Goal: Task Accomplishment & Management: Manage account settings

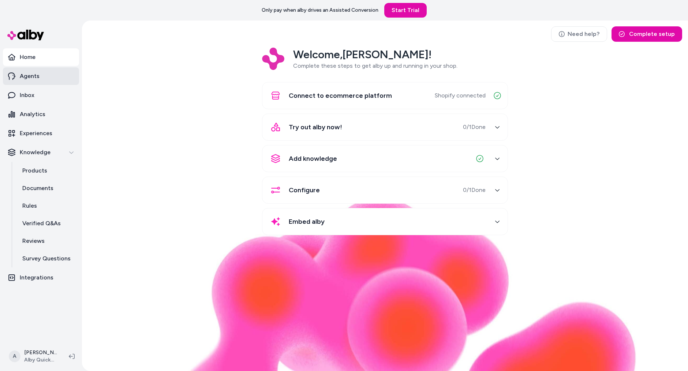
click at [21, 83] on link "Agents" at bounding box center [41, 76] width 76 height 18
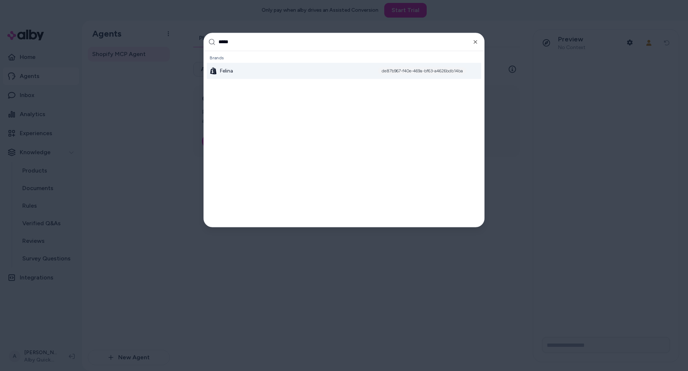
type input "******"
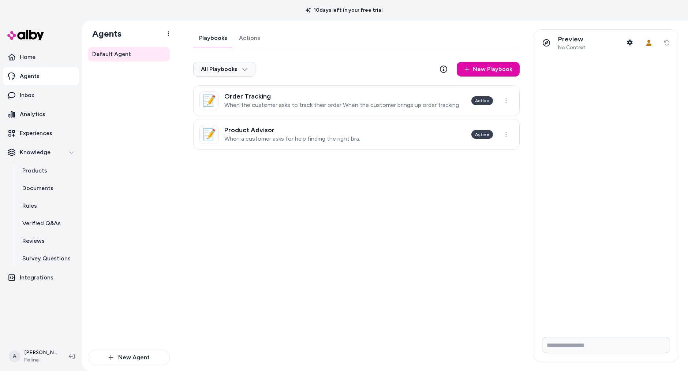
click at [251, 38] on link "Actions" at bounding box center [249, 38] width 33 height 18
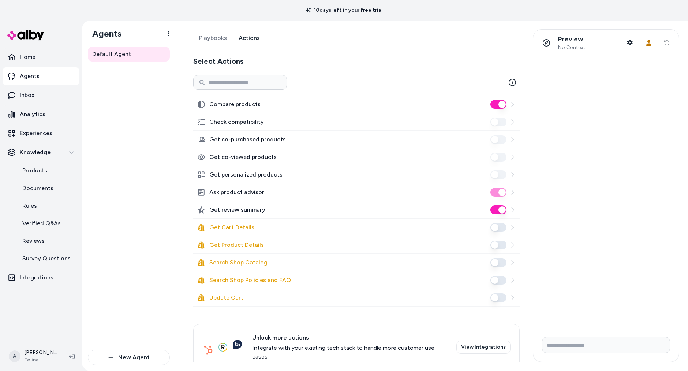
scroll to position [7, 0]
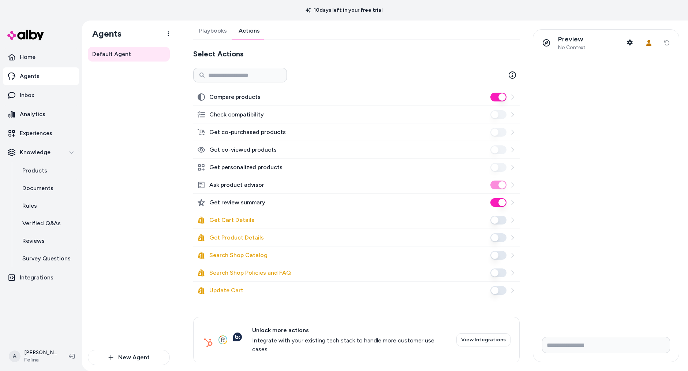
click at [214, 32] on link "Playbooks" at bounding box center [213, 31] width 40 height 18
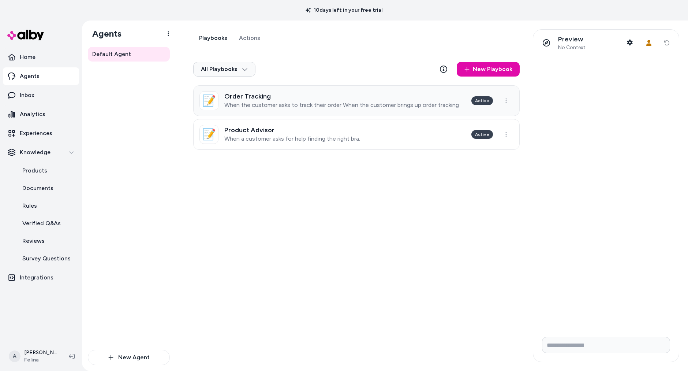
click at [335, 101] on p "When the customer asks to track their order When the customer brings up order t…" at bounding box center [341, 104] width 235 height 7
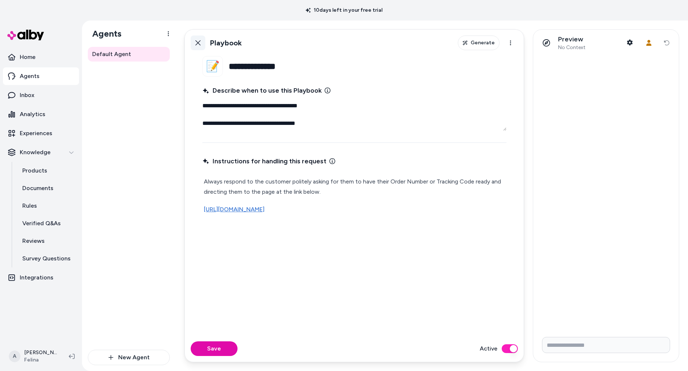
click at [196, 43] on icon at bounding box center [198, 43] width 6 height 6
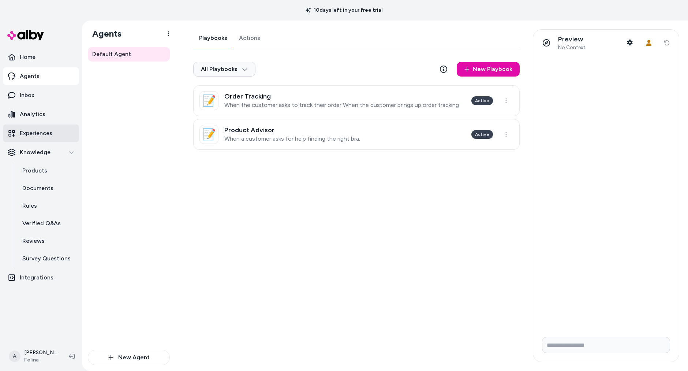
click at [40, 130] on p "Experiences" at bounding box center [36, 133] width 33 height 9
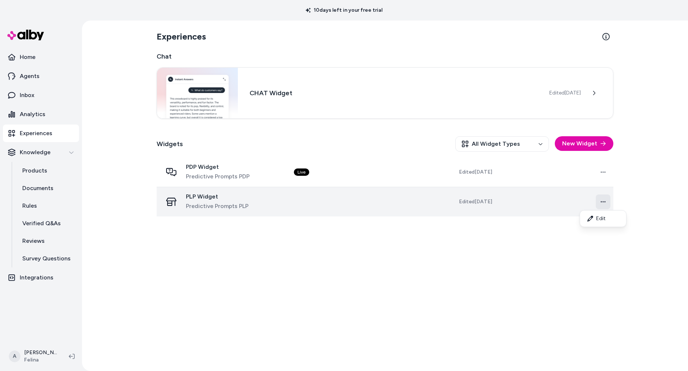
click at [600, 200] on html "10 days left in your free trial Home Agents Inbox Analytics Experiences Knowled…" at bounding box center [344, 185] width 688 height 371
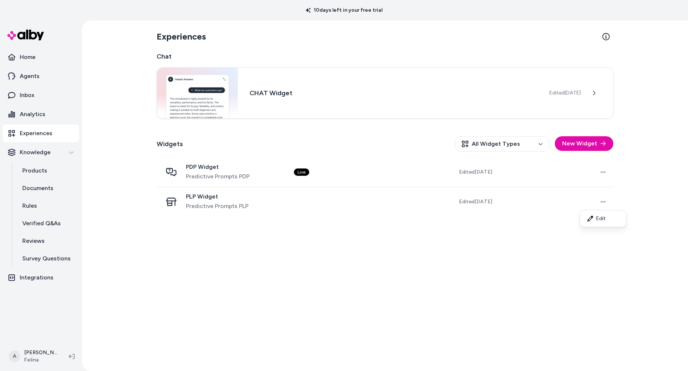
click at [393, 250] on html "10 days left in your free trial Home Agents Inbox Analytics Experiences Knowled…" at bounding box center [344, 185] width 688 height 371
click at [39, 56] on link "Home" at bounding box center [41, 57] width 76 height 18
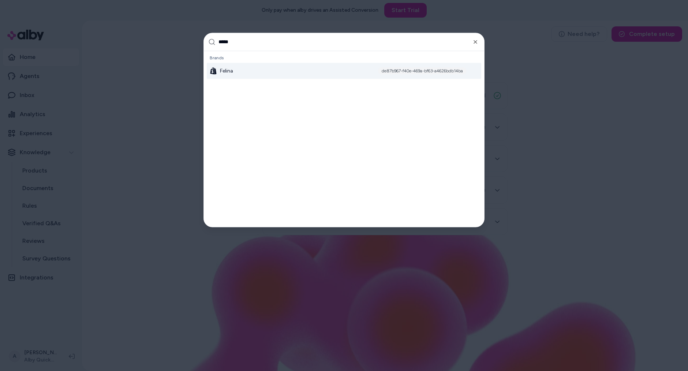
type input "******"
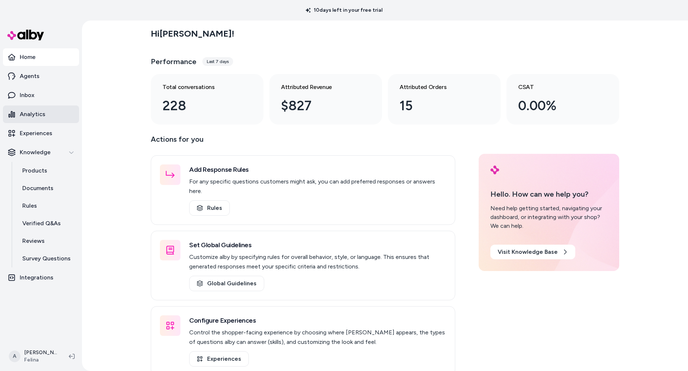
click at [47, 114] on link "Analytics" at bounding box center [41, 114] width 76 height 18
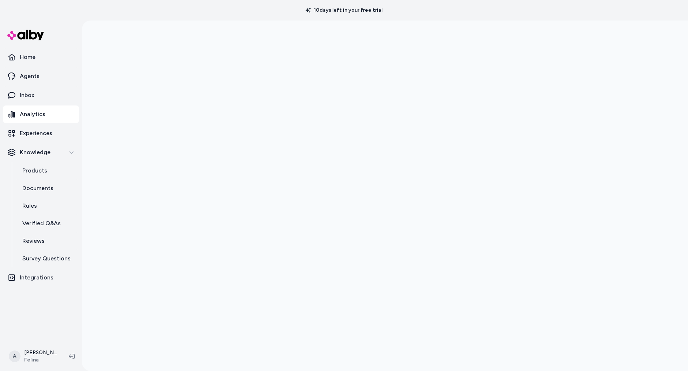
click at [126, 171] on div at bounding box center [385, 205] width 606 height 371
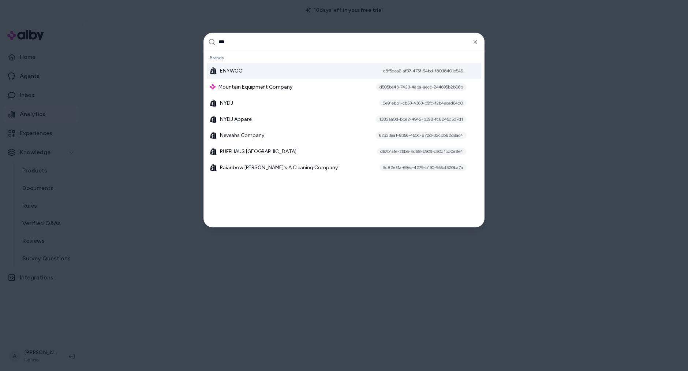
type input "****"
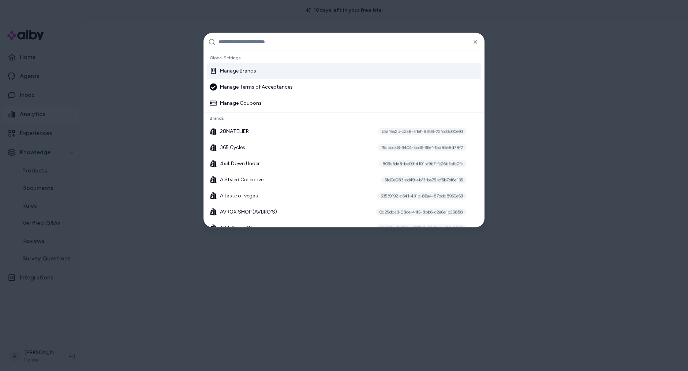
click at [231, 74] on div "Manage Brands" at bounding box center [233, 70] width 46 height 7
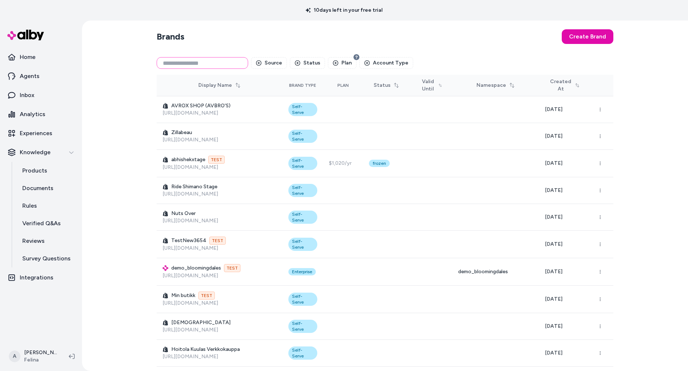
click at [234, 59] on input at bounding box center [202, 63] width 91 height 12
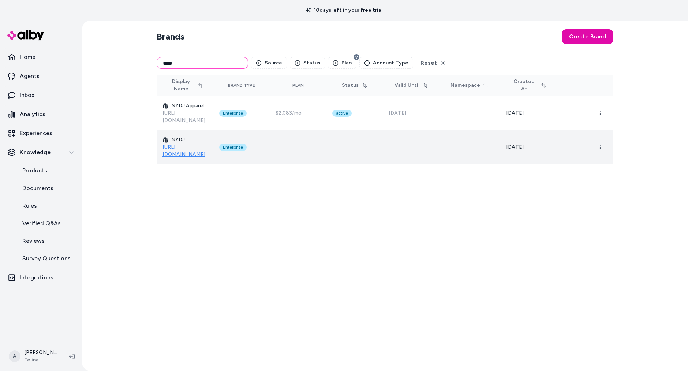
type input "****"
click at [603, 140] on button "button" at bounding box center [600, 147] width 15 height 15
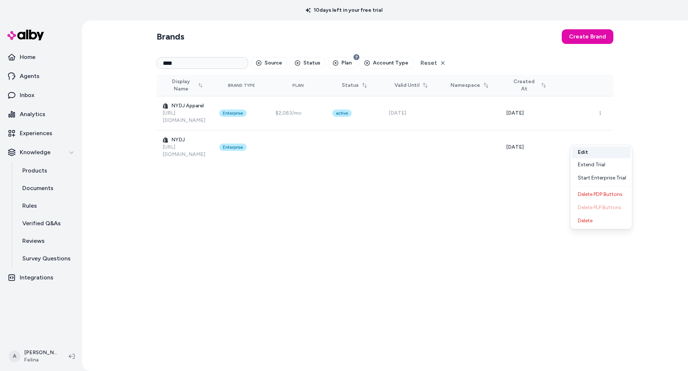
click at [595, 149] on button "Edit" at bounding box center [601, 152] width 59 height 12
click at [273, 204] on div "Brands Create Brand **** Source Status Plan Account Type Reset Display Name Bra…" at bounding box center [385, 195] width 468 height 350
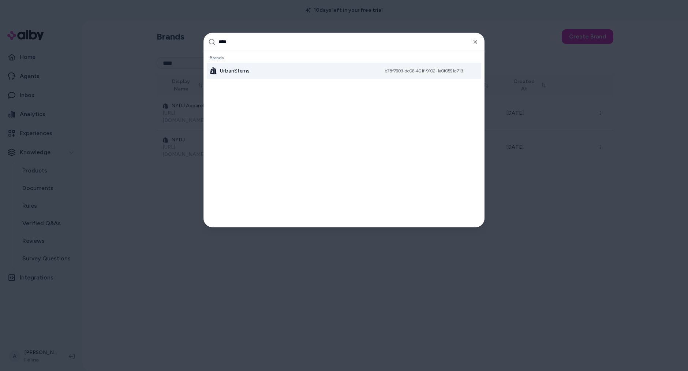
type input "*****"
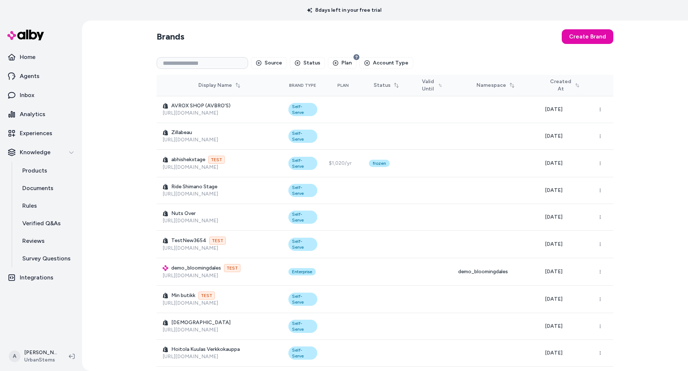
click at [35, 276] on p "Integrations" at bounding box center [37, 277] width 34 height 9
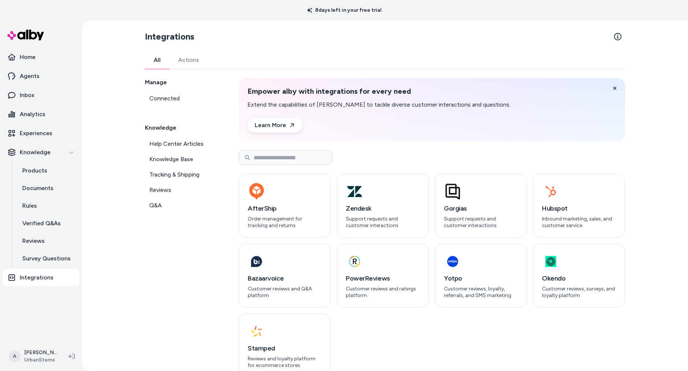
scroll to position [5, 0]
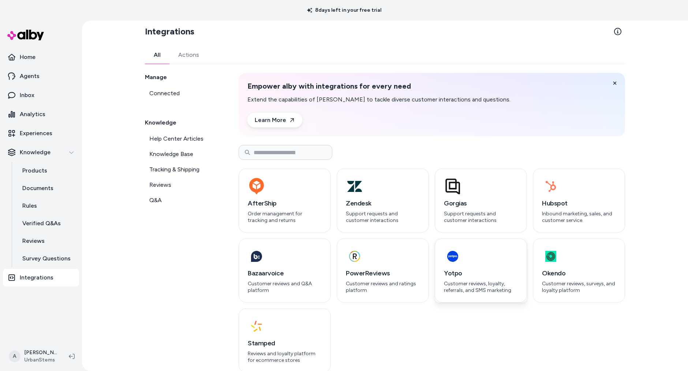
click at [479, 258] on div "button" at bounding box center [481, 256] width 74 height 18
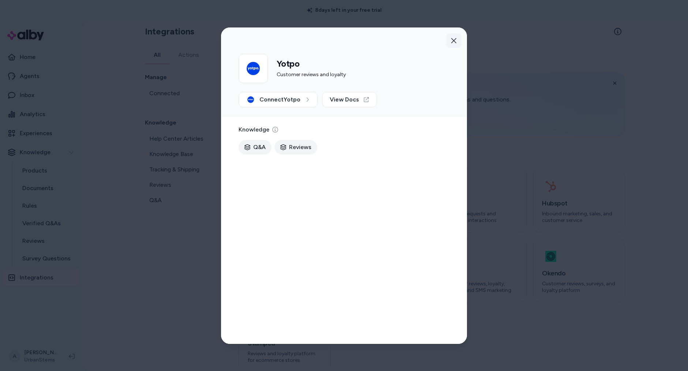
click at [456, 40] on button "button" at bounding box center [453, 40] width 15 height 15
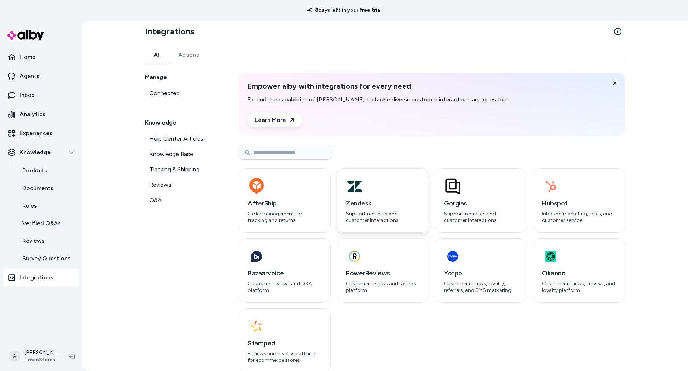
scroll to position [0, 0]
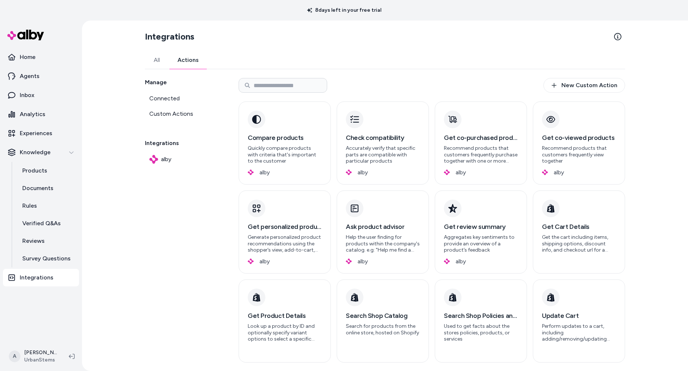
drag, startPoint x: 194, startPoint y: 59, endPoint x: 326, endPoint y: 63, distance: 132.2
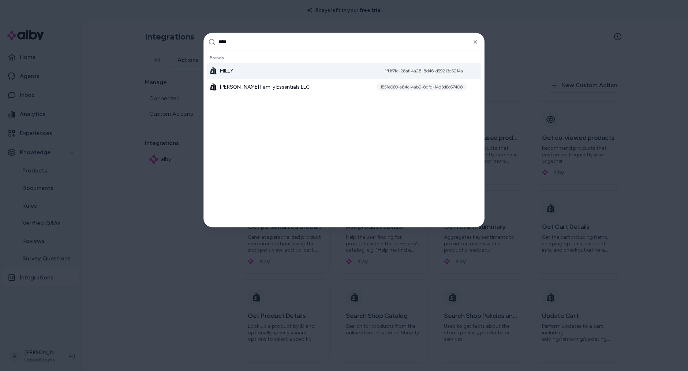
type input "*****"
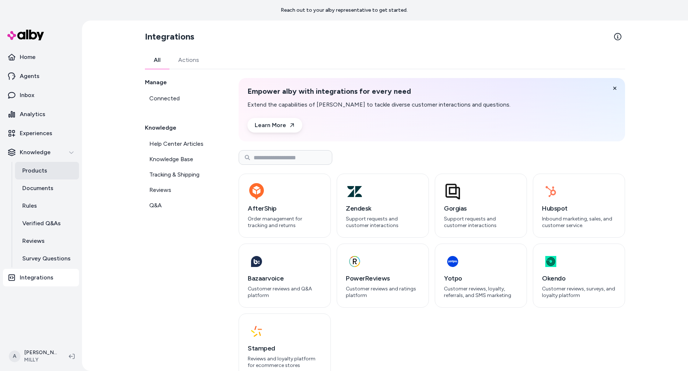
click at [44, 172] on p "Products" at bounding box center [34, 170] width 25 height 9
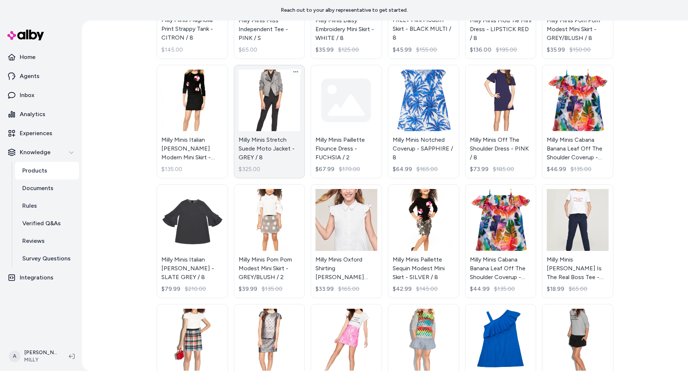
scroll to position [3836, 0]
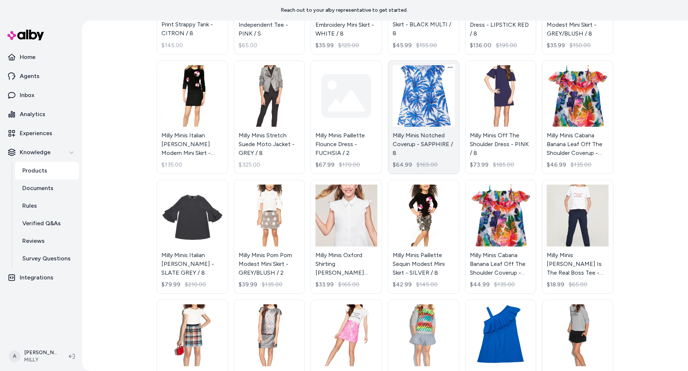
click at [414, 93] on link "Milly Minis Notched Coverup - SAPPHIRE / 8 $64.99 $165.00" at bounding box center [423, 117] width 71 height 114
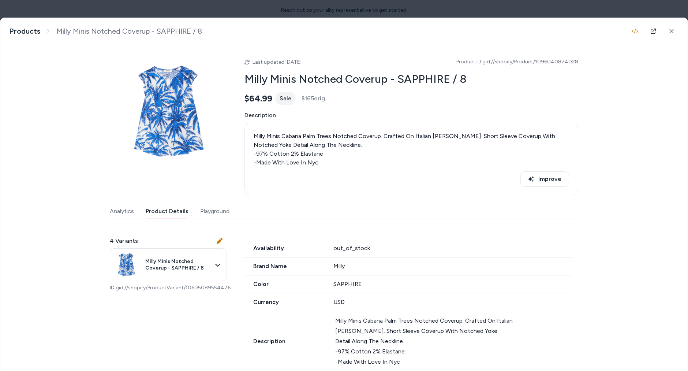
click at [170, 209] on button "Product Details" at bounding box center [167, 211] width 43 height 15
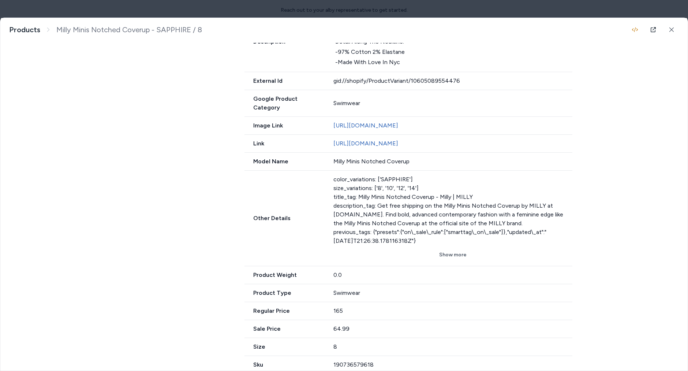
scroll to position [322, 0]
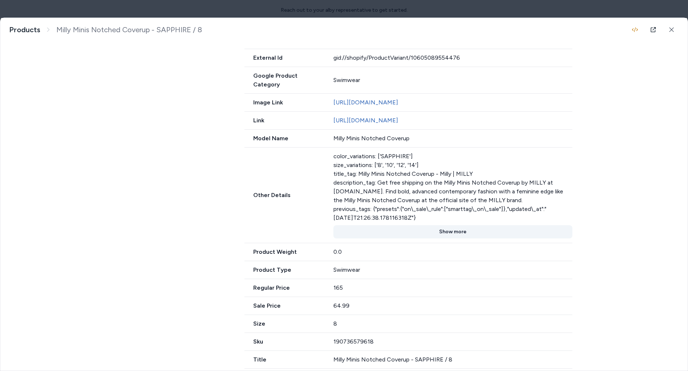
click at [466, 225] on button "Show more" at bounding box center [452, 231] width 239 height 13
click at [464, 228] on button "Show less" at bounding box center [452, 231] width 239 height 13
click at [460, 229] on button "Show more" at bounding box center [452, 231] width 239 height 13
click at [676, 33] on button at bounding box center [671, 29] width 15 height 15
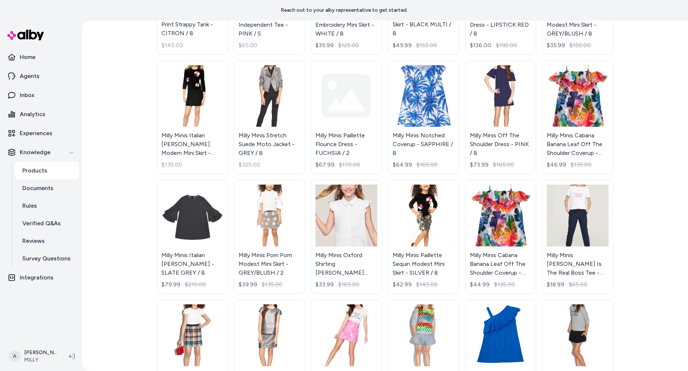
click at [126, 109] on div "Products Import Active Milly Minis 3D Dot Cardigan - IVORY WT / 2 $19.99 $145.0…" at bounding box center [385, 195] width 606 height 350
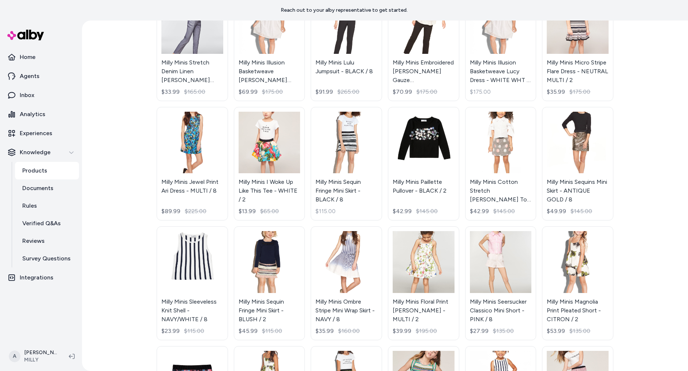
scroll to position [2788, 0]
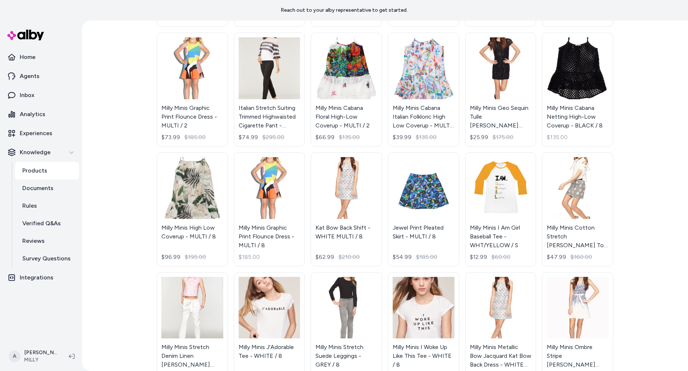
click at [127, 125] on div "Products Import Active Milly Minis 3D Dot Cardigan - IVORY WT / 2 $19.99 $145.0…" at bounding box center [385, 195] width 606 height 350
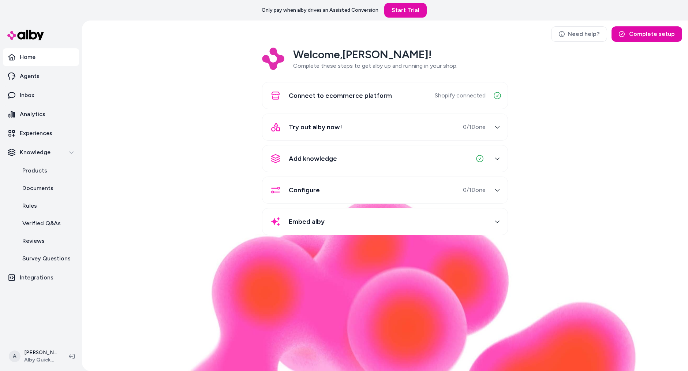
click at [201, 281] on img at bounding box center [385, 283] width 504 height 175
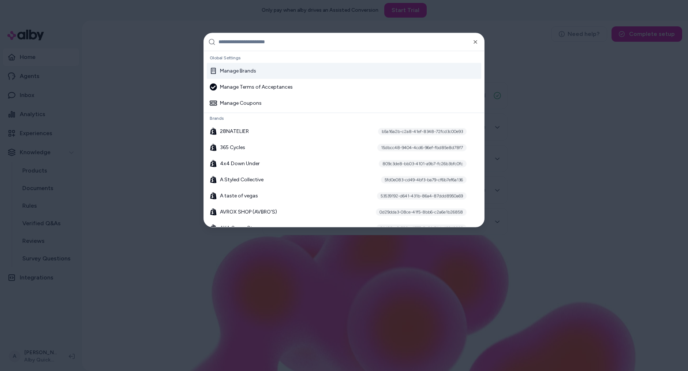
type input "*"
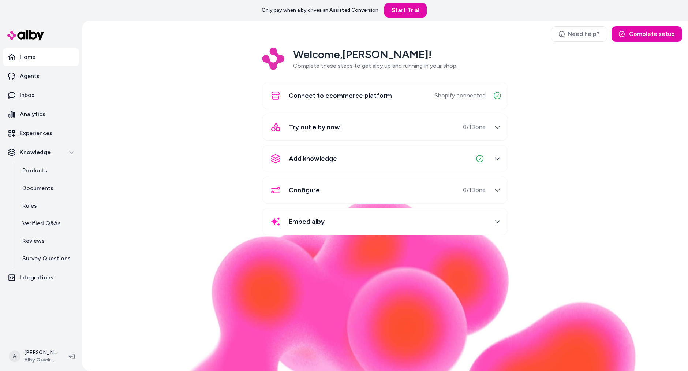
click at [220, 67] on div "Welcome, [PERSON_NAME] ! Complete these steps to get alby up and running in you…" at bounding box center [385, 147] width 594 height 198
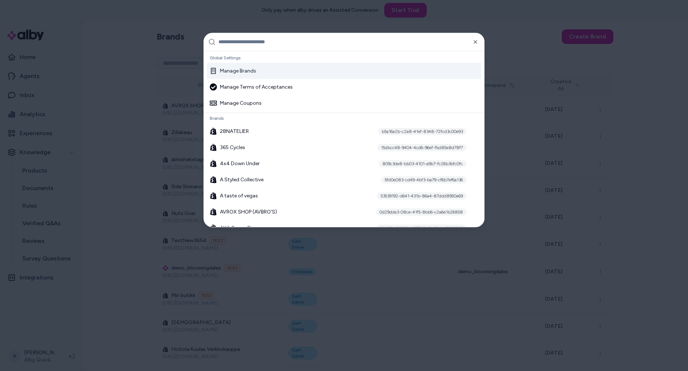
click at [174, 64] on div at bounding box center [344, 185] width 688 height 371
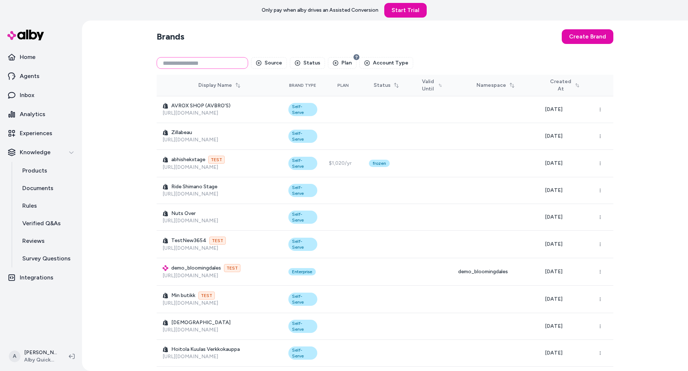
click at [174, 66] on input at bounding box center [202, 63] width 91 height 12
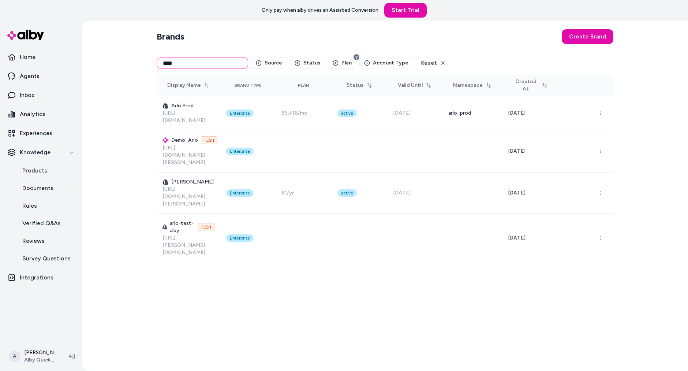
type input "****"
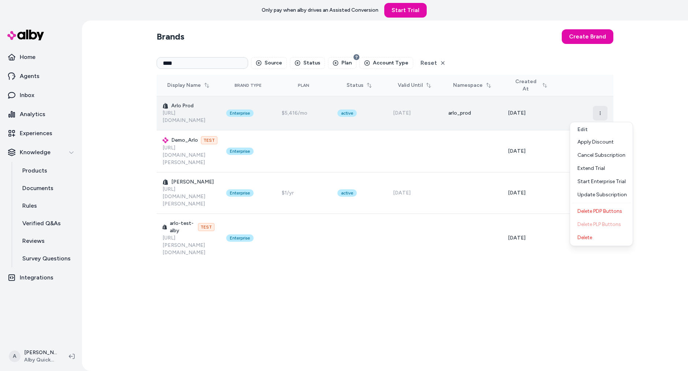
click at [600, 116] on button "button" at bounding box center [600, 113] width 15 height 15
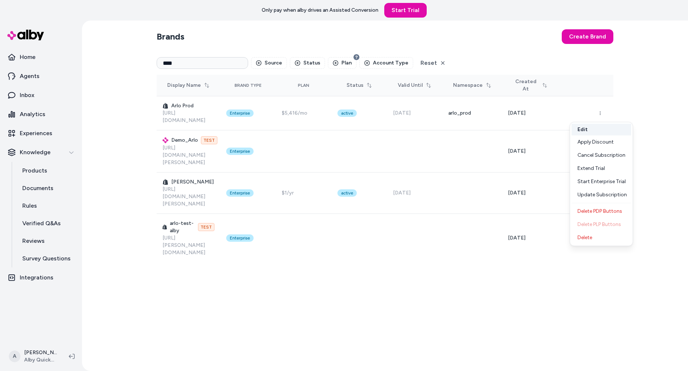
click at [599, 127] on button "Edit" at bounding box center [602, 130] width 60 height 12
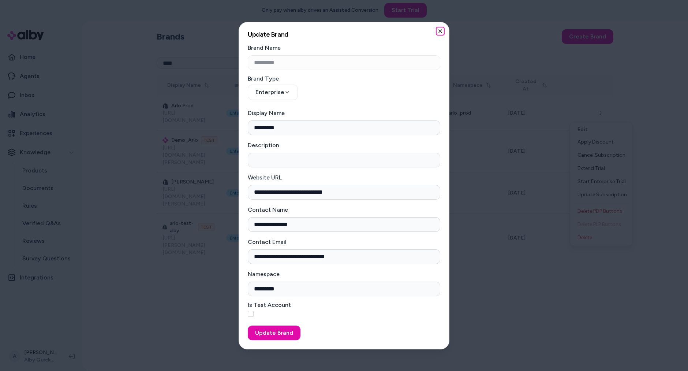
click at [440, 30] on icon "button" at bounding box center [440, 31] width 6 height 6
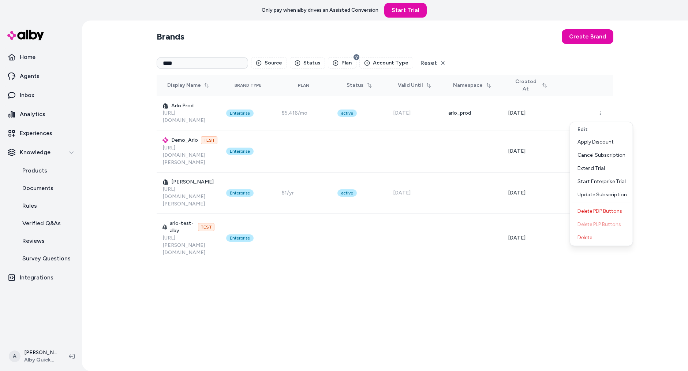
click at [125, 103] on div "Brands Create Brand **** Source Status Plan Account Type Reset Display Name Bra…" at bounding box center [385, 195] width 606 height 350
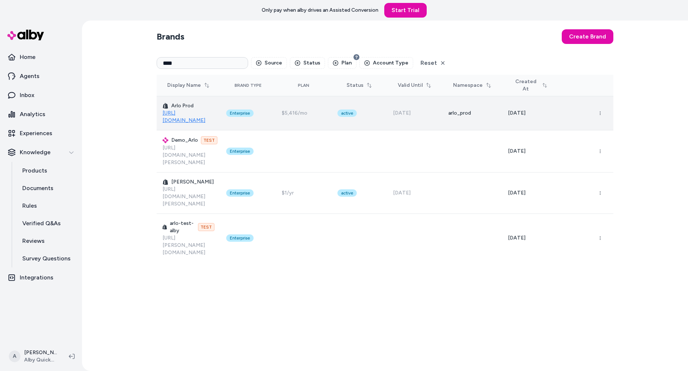
click at [191, 121] on link "[URL][DOMAIN_NAME]" at bounding box center [183, 117] width 43 height 14
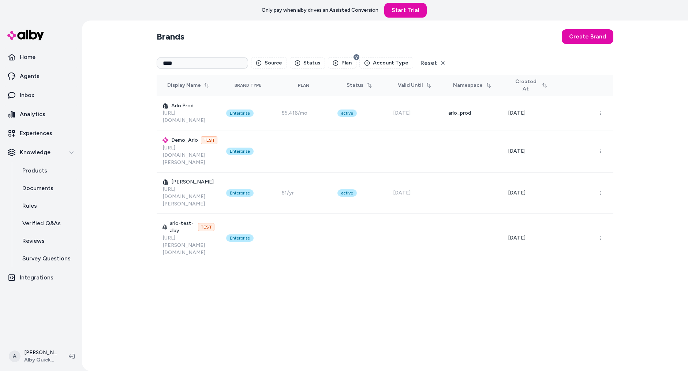
click at [326, 282] on div "Brands Create Brand **** Source Status Plan Account Type Reset Display Name Bra…" at bounding box center [385, 195] width 468 height 350
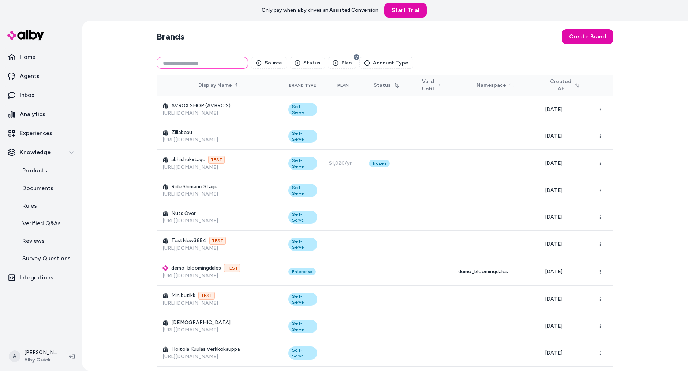
click at [207, 59] on input at bounding box center [202, 63] width 91 height 12
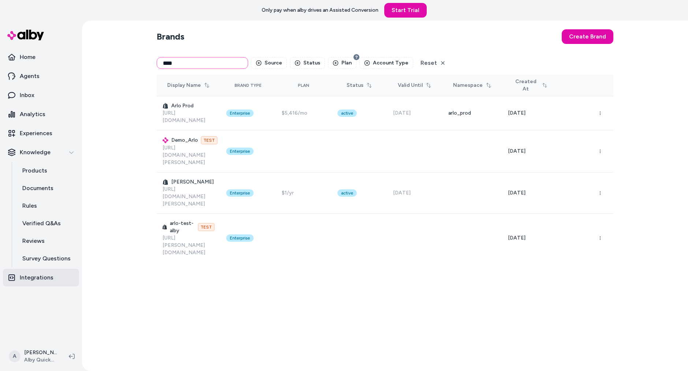
type input "****"
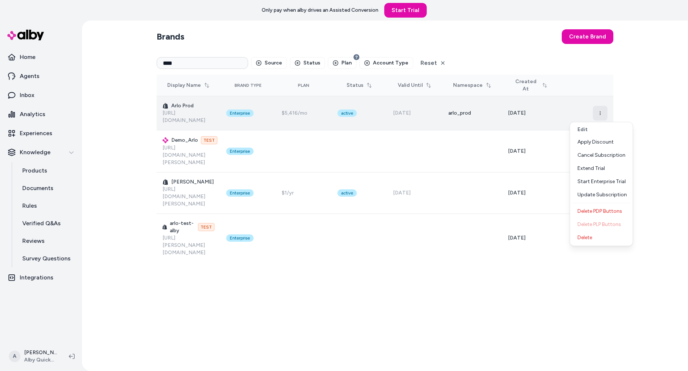
click at [600, 115] on icon "button" at bounding box center [600, 113] width 4 height 4
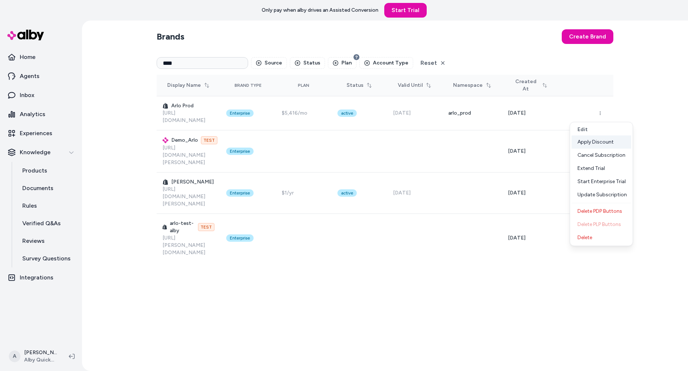
click at [609, 138] on div "Apply Discount" at bounding box center [602, 141] width 60 height 13
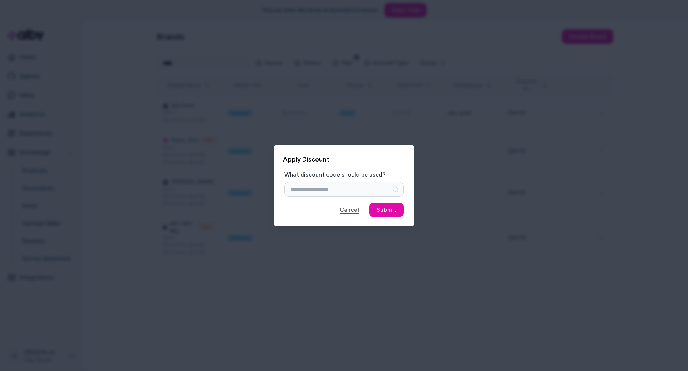
click at [348, 213] on button "Cancel" at bounding box center [349, 209] width 34 height 15
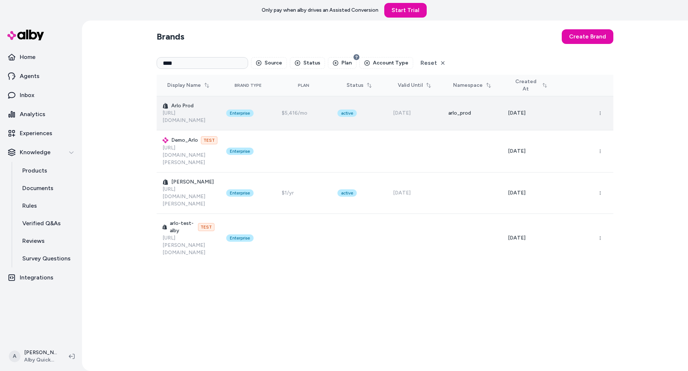
click at [603, 101] on td at bounding box center [586, 113] width 56 height 34
click at [604, 116] on button "button" at bounding box center [600, 113] width 15 height 15
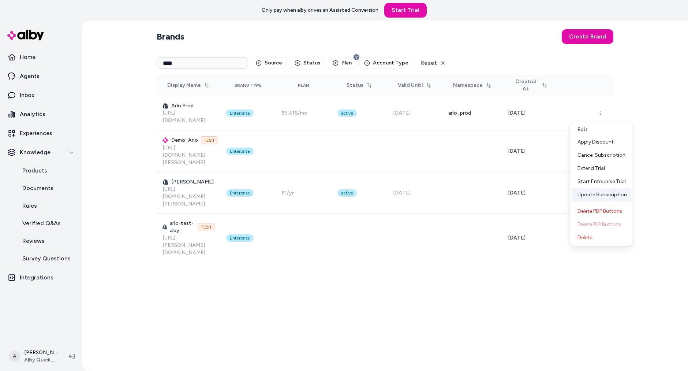
click at [621, 196] on div "Update Subscription" at bounding box center [602, 194] width 60 height 13
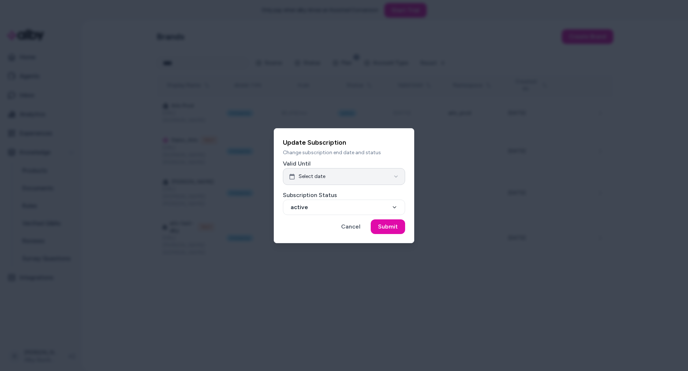
click at [341, 182] on button "Select date" at bounding box center [344, 176] width 122 height 17
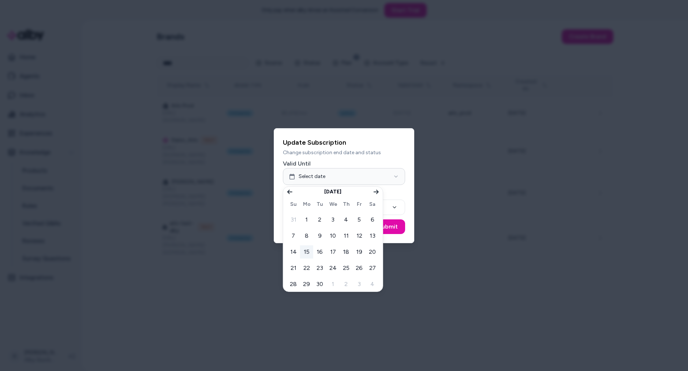
click at [352, 149] on p "Change subscription end date and status" at bounding box center [344, 152] width 122 height 7
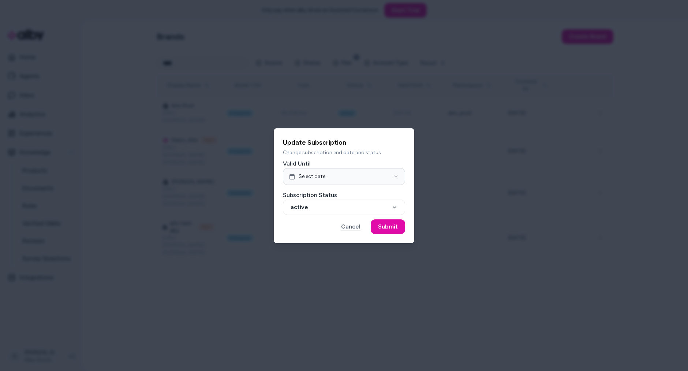
click at [357, 231] on button "Cancel" at bounding box center [351, 226] width 34 height 15
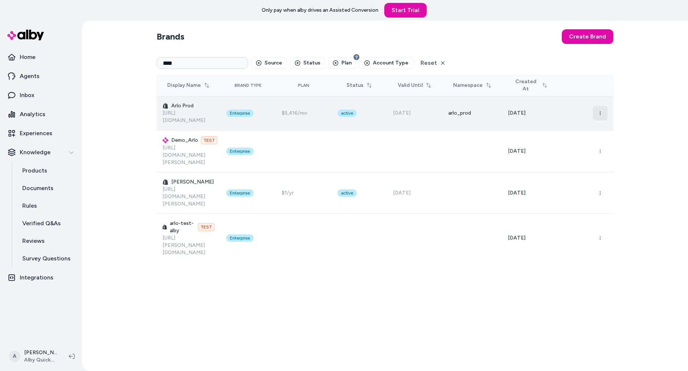
click at [600, 110] on button "button" at bounding box center [600, 113] width 15 height 15
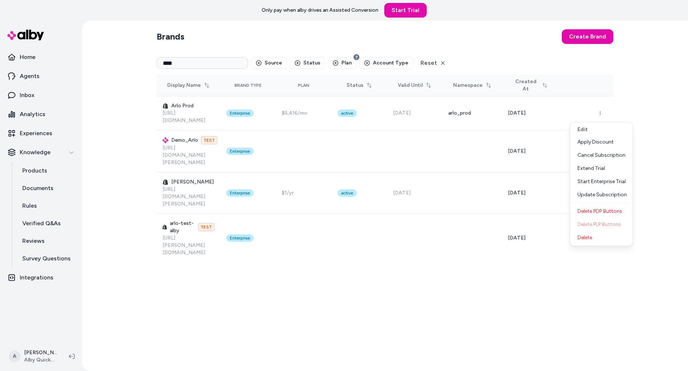
click at [483, 257] on div "Brands Create Brand **** Source Status Plan Account Type Reset Display Name Bra…" at bounding box center [385, 195] width 468 height 350
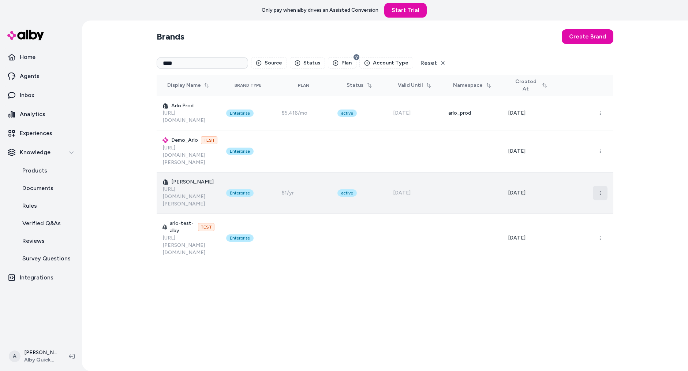
click at [600, 186] on button "button" at bounding box center [600, 193] width 15 height 15
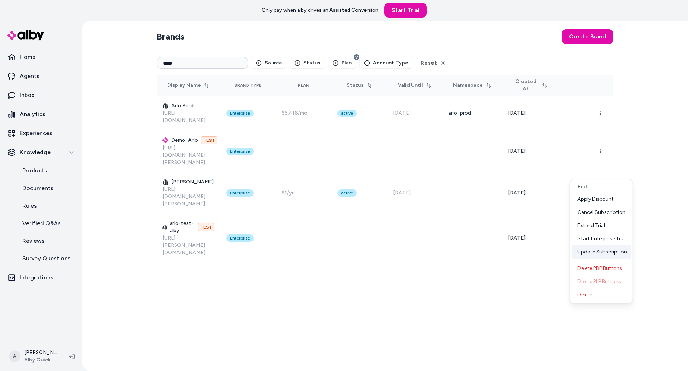
click at [617, 249] on div "Update Subscription" at bounding box center [602, 251] width 60 height 13
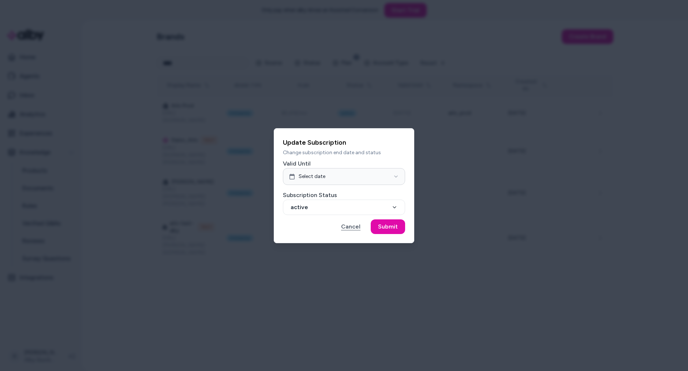
click at [341, 227] on button "Cancel" at bounding box center [351, 226] width 34 height 15
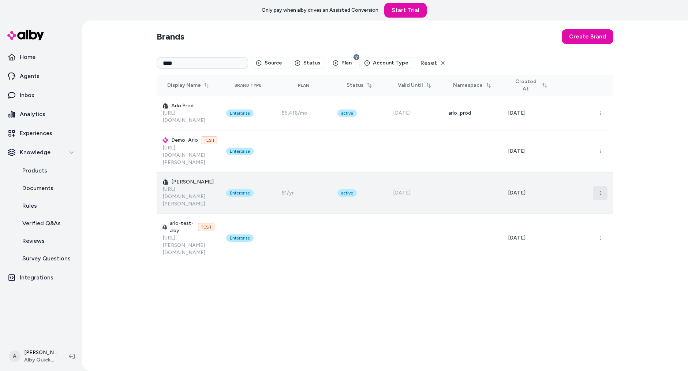
click at [603, 186] on button "button" at bounding box center [600, 193] width 15 height 15
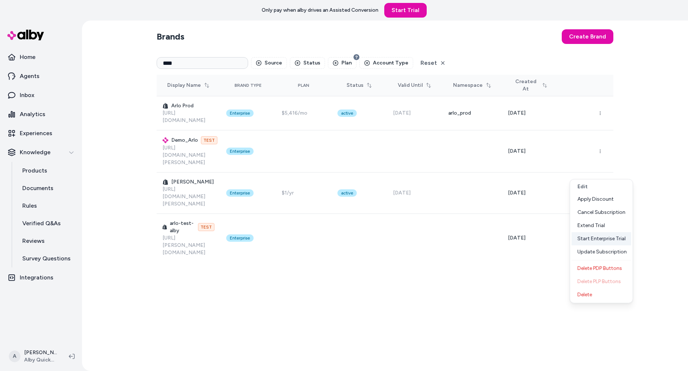
click at [626, 237] on div "Start Enterprise Trial" at bounding box center [602, 238] width 60 height 13
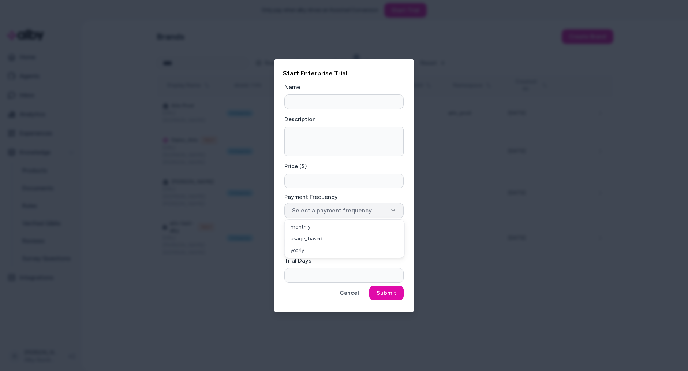
click at [363, 206] on button "Select a payment frequency" at bounding box center [343, 210] width 119 height 15
click at [405, 194] on form "**********" at bounding box center [344, 191] width 122 height 223
click at [348, 292] on button "Cancel" at bounding box center [349, 292] width 34 height 15
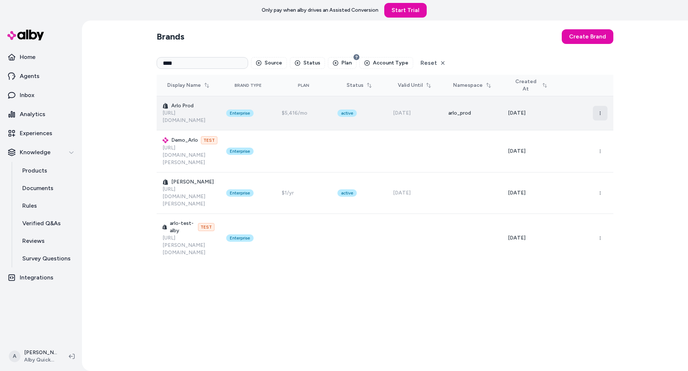
click at [599, 108] on button "button" at bounding box center [600, 113] width 15 height 15
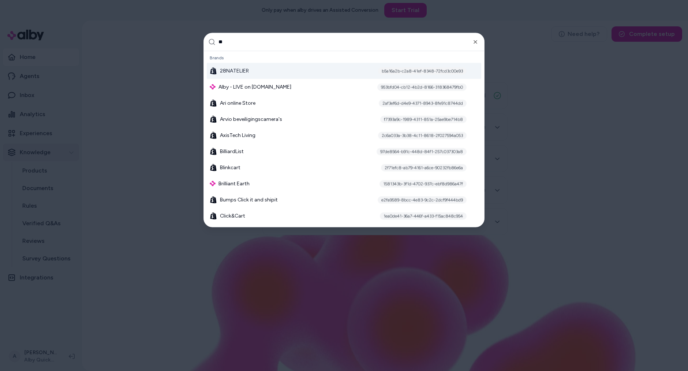
type input "***"
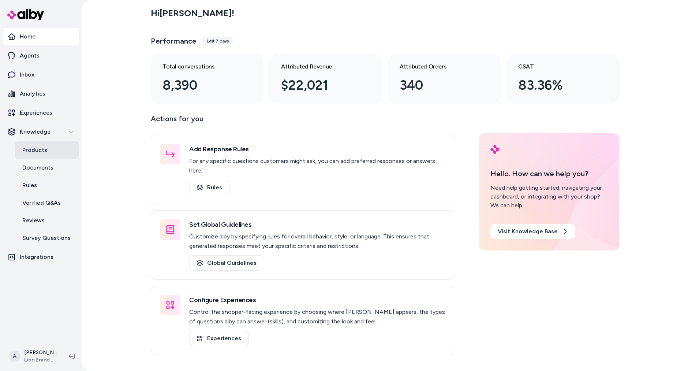
click at [43, 146] on p "Products" at bounding box center [34, 150] width 25 height 9
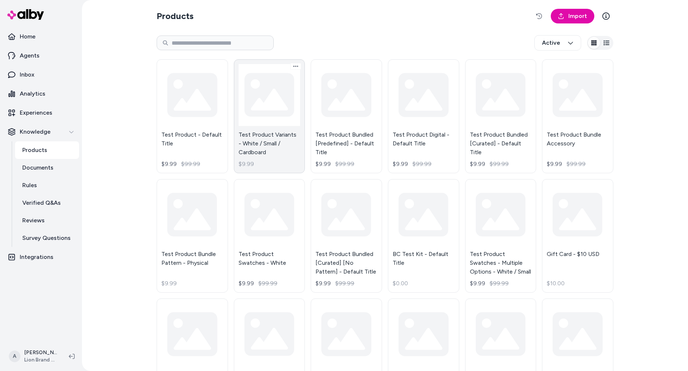
click at [262, 135] on link "Test Product Variants - White / Small / Cardboard $9.99" at bounding box center [269, 116] width 71 height 114
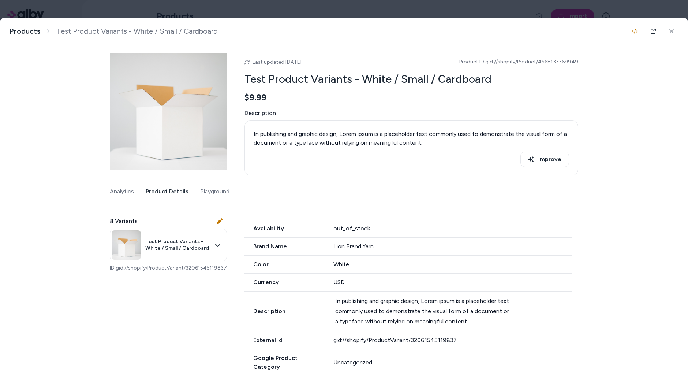
click at [173, 194] on button "Product Details" at bounding box center [167, 191] width 43 height 15
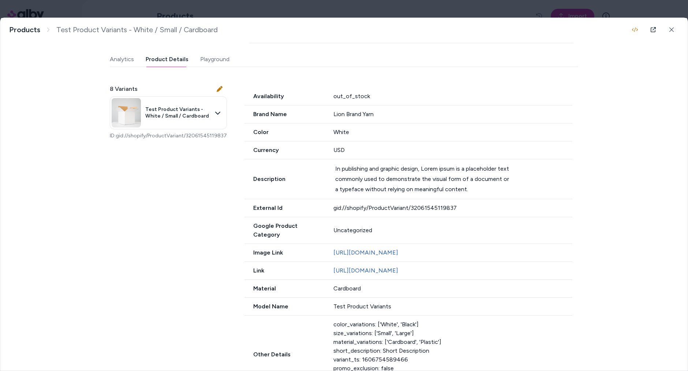
scroll to position [134, 0]
drag, startPoint x: 245, startPoint y: 223, endPoint x: 392, endPoint y: 222, distance: 146.4
click at [392, 222] on div "Google Product Category Uncategorized" at bounding box center [408, 229] width 328 height 27
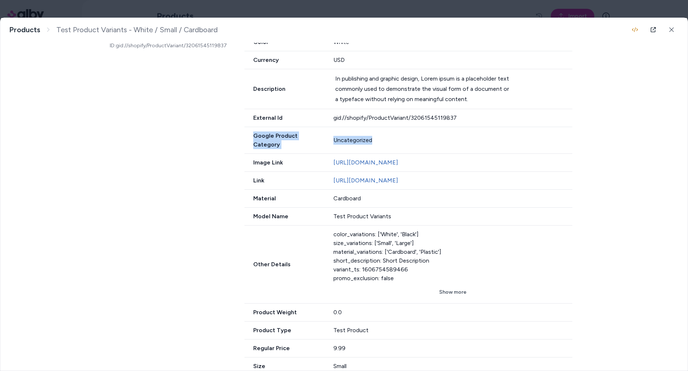
scroll to position [288, 0]
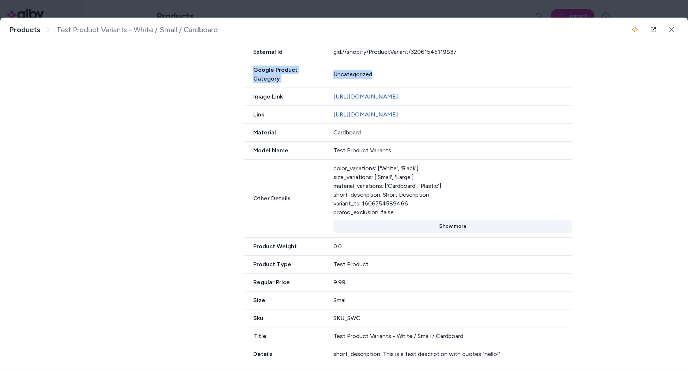
click at [457, 225] on button "Show more" at bounding box center [452, 226] width 239 height 13
click at [461, 223] on button "Show less" at bounding box center [452, 226] width 239 height 13
click at [459, 220] on button "Show more" at bounding box center [452, 226] width 239 height 13
click at [677, 27] on button at bounding box center [671, 29] width 15 height 15
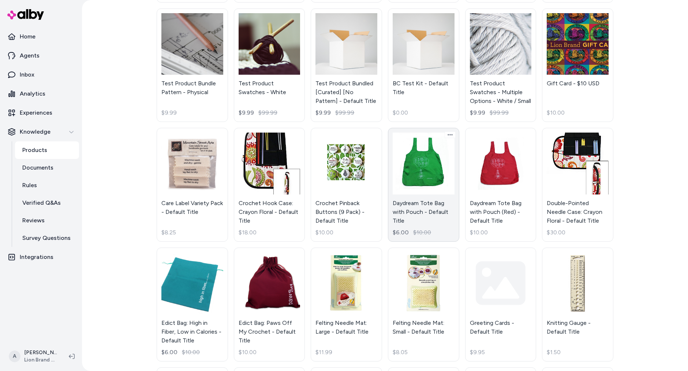
scroll to position [529, 0]
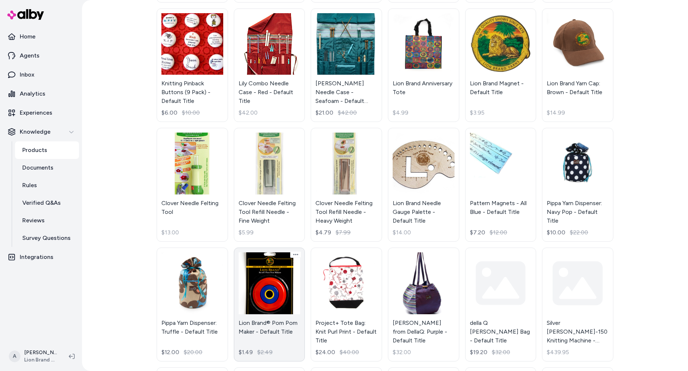
click at [274, 295] on link "Lion Brand® Pom Pom Maker - Default Title $1.49 $2.49" at bounding box center [269, 304] width 71 height 114
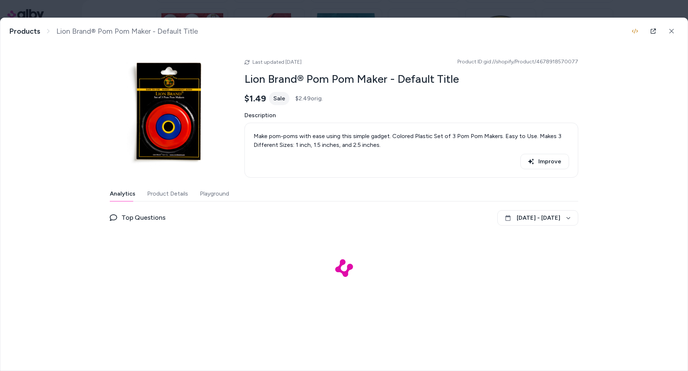
click at [170, 181] on div "Last updated Jun 16, 2025 Product ID: gid://shopify/Product/4678918570077 Lion …" at bounding box center [344, 174] width 468 height 260
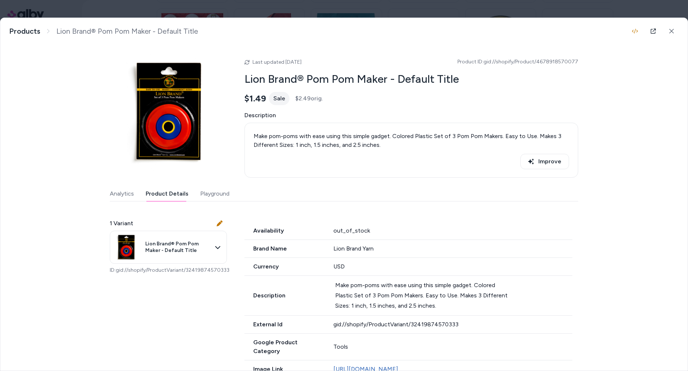
click at [170, 192] on button "Product Details" at bounding box center [167, 193] width 43 height 15
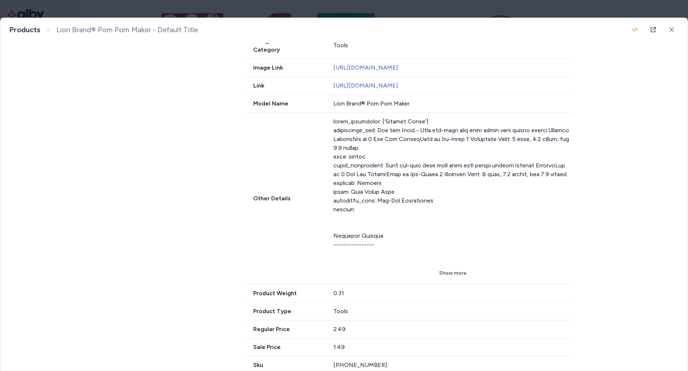
scroll to position [304, 0]
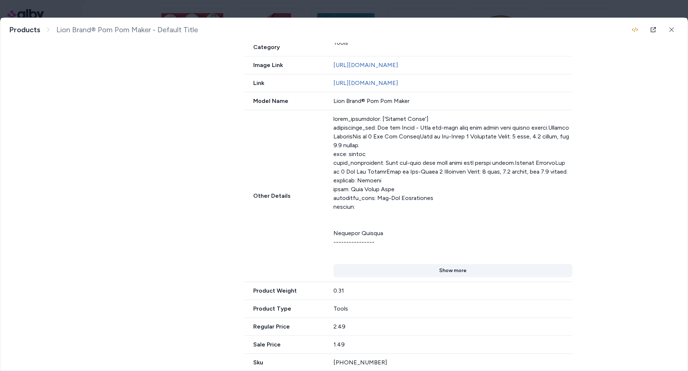
click at [489, 270] on button "Show more" at bounding box center [452, 270] width 239 height 13
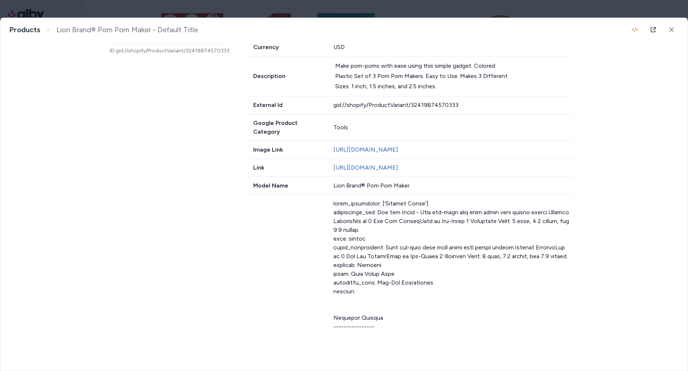
scroll to position [0, 0]
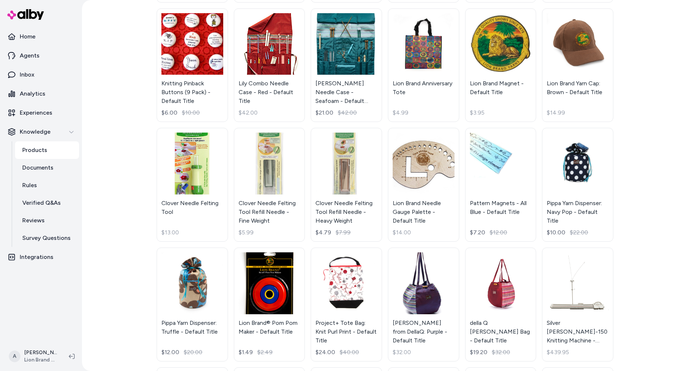
scroll to position [879, 0]
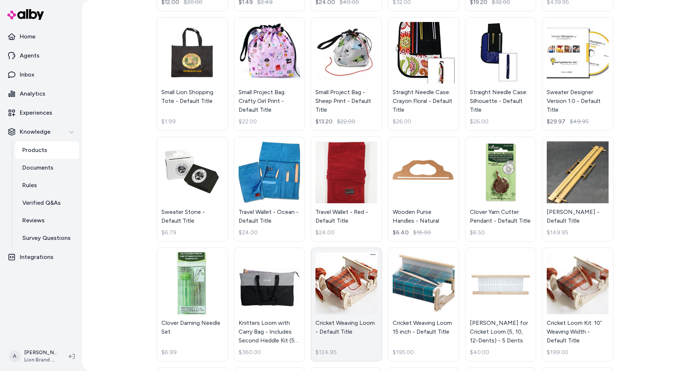
click at [354, 276] on link "Cricket Weaving Loom - Default Title $124.95" at bounding box center [346, 304] width 71 height 114
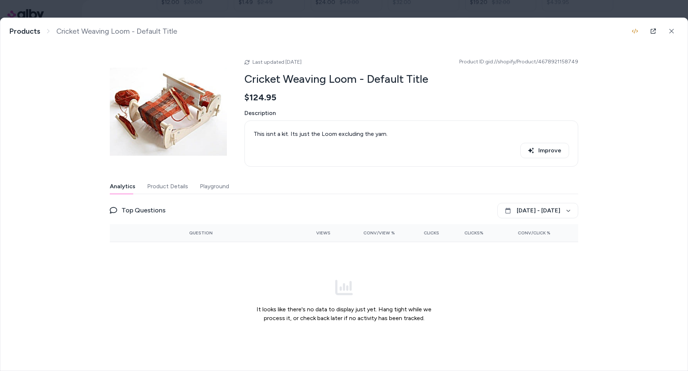
click at [176, 194] on div "Analytics Product Details Playground Top Questions August 16 - September 15 Que…" at bounding box center [344, 269] width 468 height 180
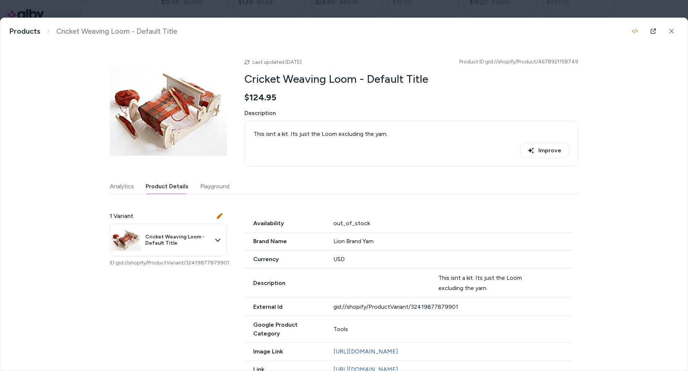
click at [176, 185] on button "Product Details" at bounding box center [167, 186] width 43 height 15
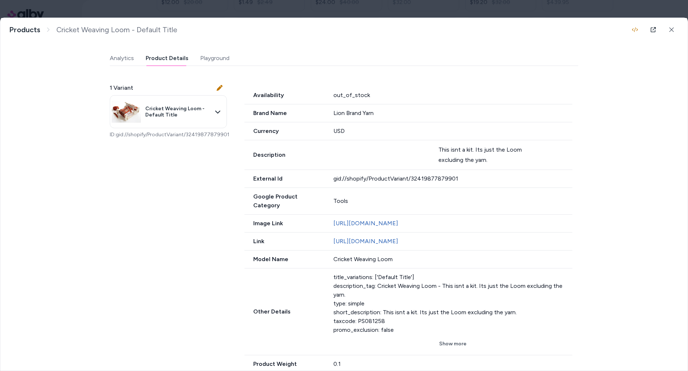
scroll to position [132, 0]
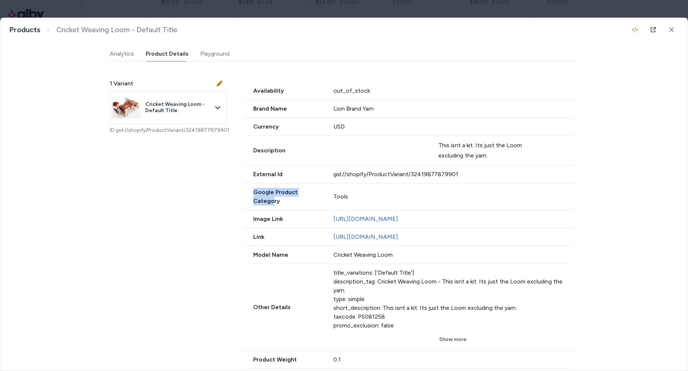
drag, startPoint x: 316, startPoint y: 187, endPoint x: 213, endPoint y: 192, distance: 103.3
click at [213, 192] on div "1 Variant Cricket Weaving Loom - Default Title ID: gid://shopify/ProductVariant…" at bounding box center [344, 264] width 468 height 388
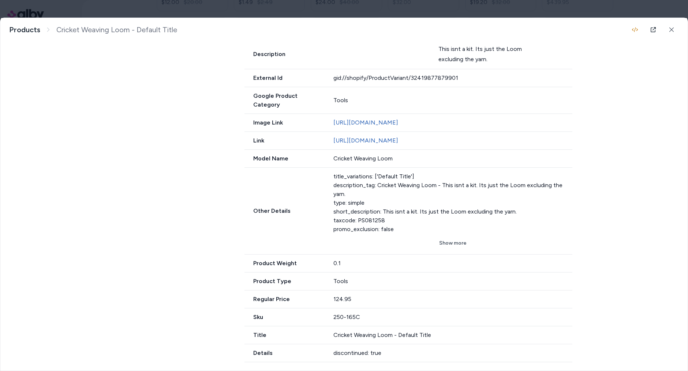
click at [221, 216] on div "1 Variant Cricket Weaving Loom - Default Title ID: gid://shopify/ProductVariant…" at bounding box center [344, 168] width 468 height 388
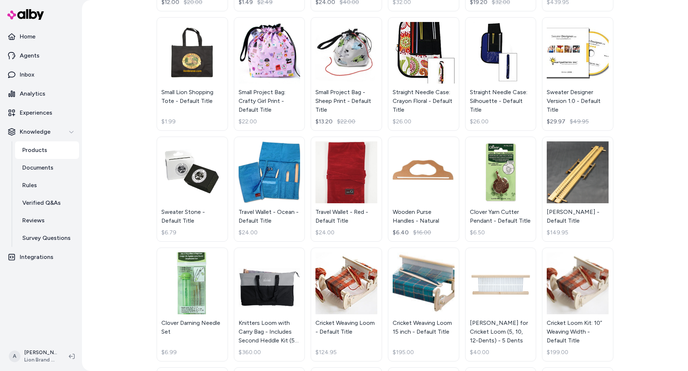
click at [112, 212] on div "Products Import Active Test Product - Default Title $9.99 $99.99 Test Product V…" at bounding box center [385, 185] width 606 height 371
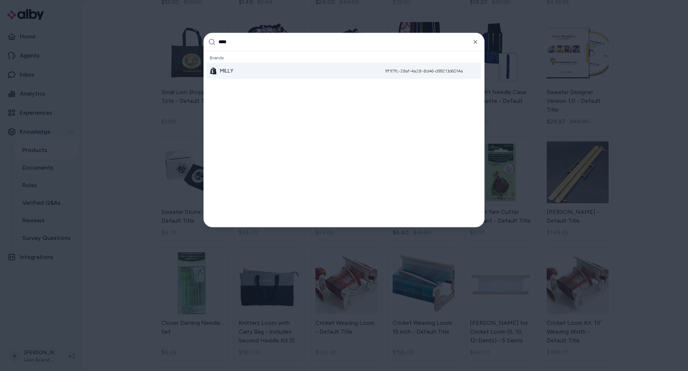
type input "*****"
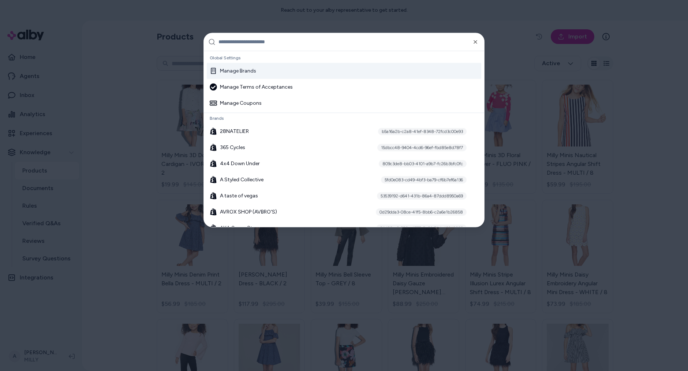
click at [260, 72] on div "Manage Brands" at bounding box center [344, 71] width 274 height 16
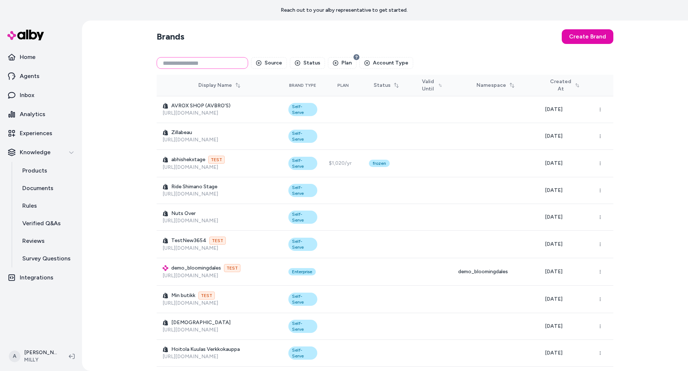
click at [220, 66] on input at bounding box center [202, 63] width 91 height 12
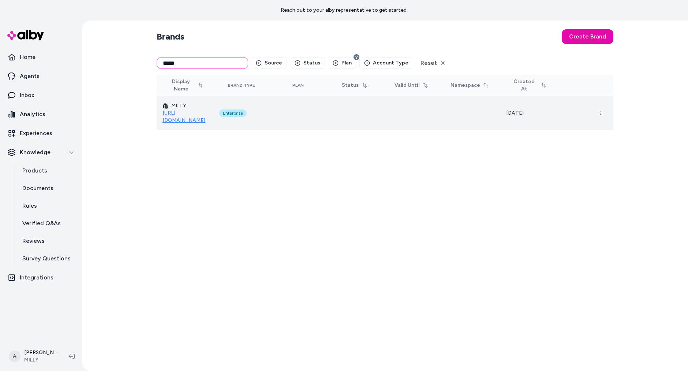
type input "*****"
click at [197, 110] on link "[URL][DOMAIN_NAME]" at bounding box center [183, 117] width 43 height 14
click at [600, 108] on button "button" at bounding box center [600, 113] width 15 height 15
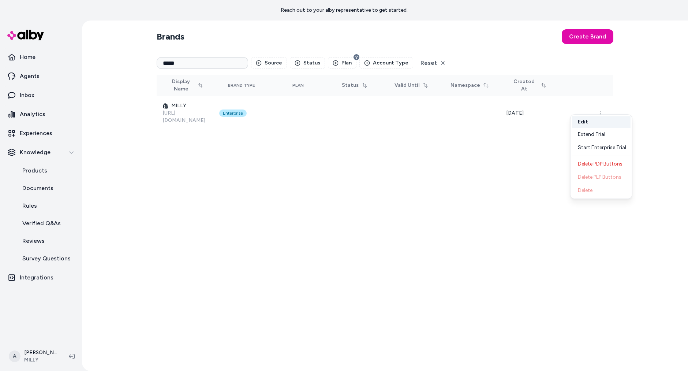
click at [601, 124] on button "Edit" at bounding box center [601, 122] width 59 height 12
click at [411, 196] on div "Brands Create Brand ***** Source Status Plan Account Type Reset Display Name Br…" at bounding box center [385, 195] width 468 height 350
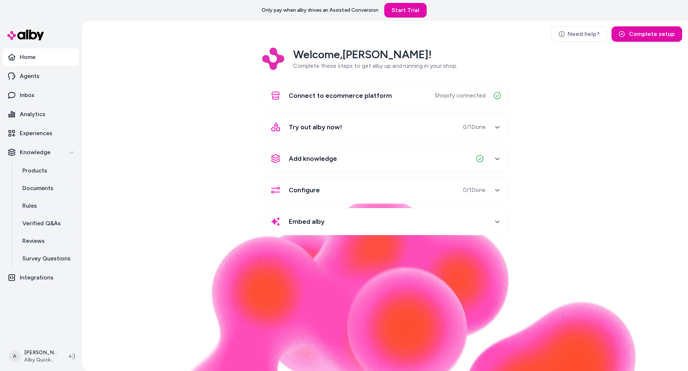
click at [109, 212] on div "Welcome, [PERSON_NAME] ! Complete these steps to get alby up and running in you…" at bounding box center [385, 147] width 594 height 198
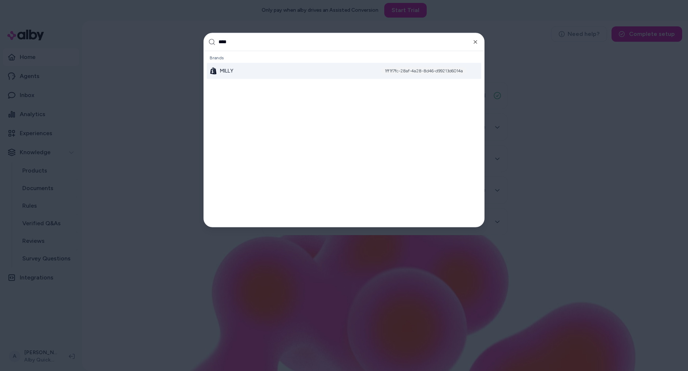
type input "*****"
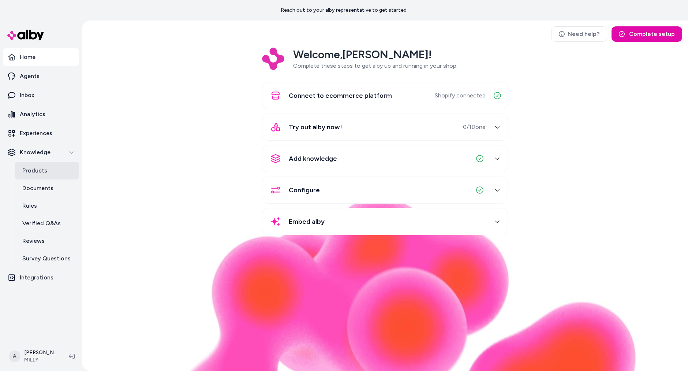
click at [53, 168] on link "Products" at bounding box center [47, 171] width 64 height 18
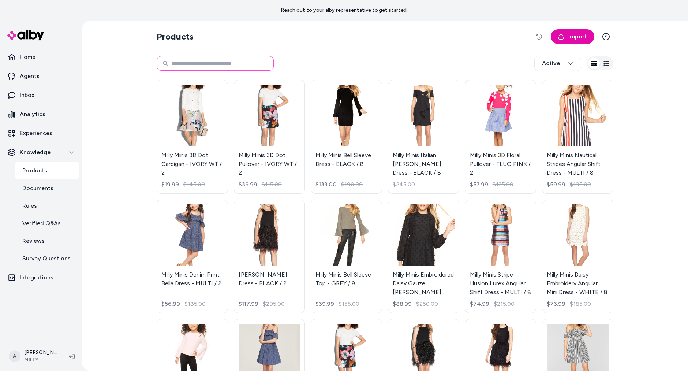
click at [204, 60] on input at bounding box center [215, 63] width 117 height 15
type input "*********"
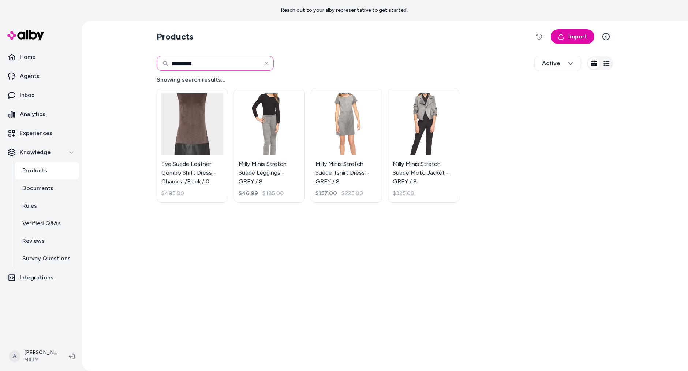
click at [250, 66] on input "*********" at bounding box center [215, 63] width 117 height 15
type input "**********"
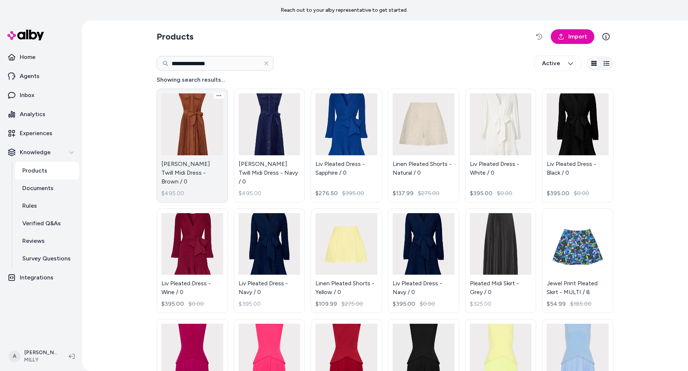
click at [189, 136] on link "[PERSON_NAME] Twill Midi Dress - Brown / 0 $495.00" at bounding box center [192, 146] width 71 height 114
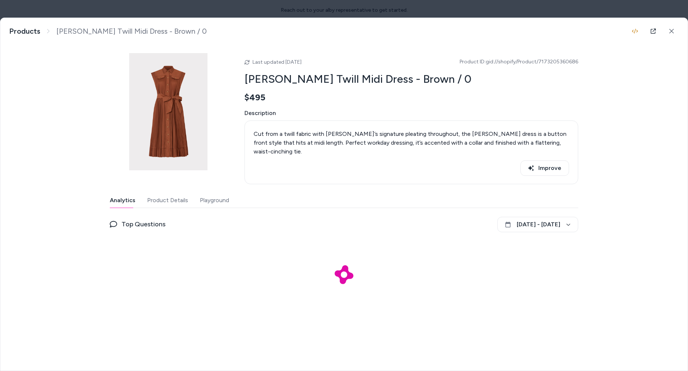
click at [150, 193] on button "Product Details" at bounding box center [167, 200] width 41 height 15
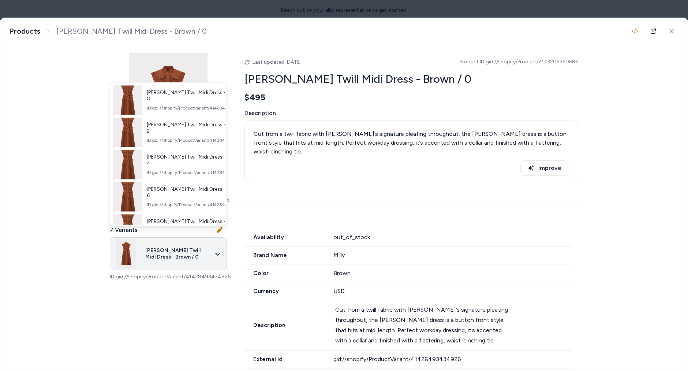
click at [208, 241] on body "**********" at bounding box center [344, 185] width 688 height 371
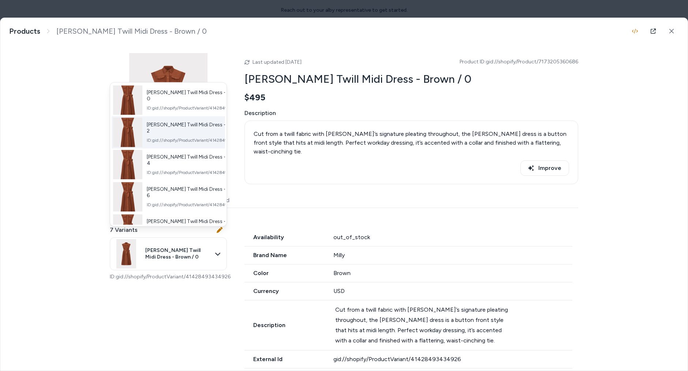
click at [187, 137] on span "ID: gid://shopify/ProductVariant/41428493467694" at bounding box center [196, 140] width 98 height 6
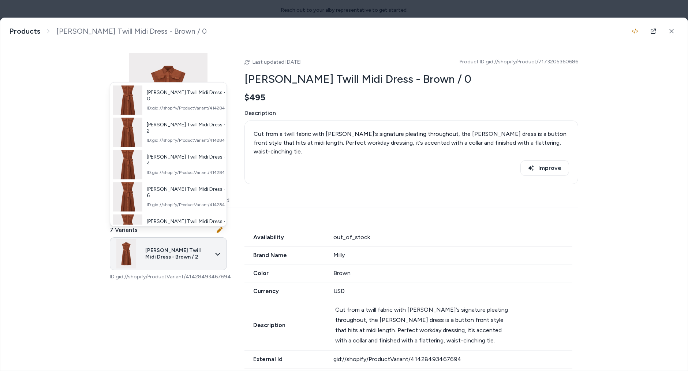
click at [203, 245] on body "**********" at bounding box center [344, 185] width 688 height 371
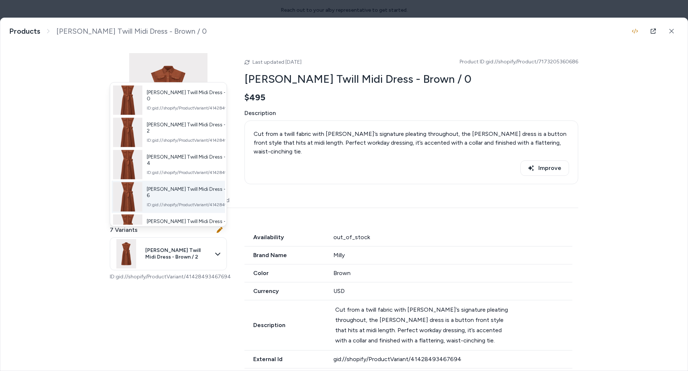
click at [208, 194] on span "Johanna Pleated Twill Midi Dress - Brown / 6" at bounding box center [196, 192] width 99 height 13
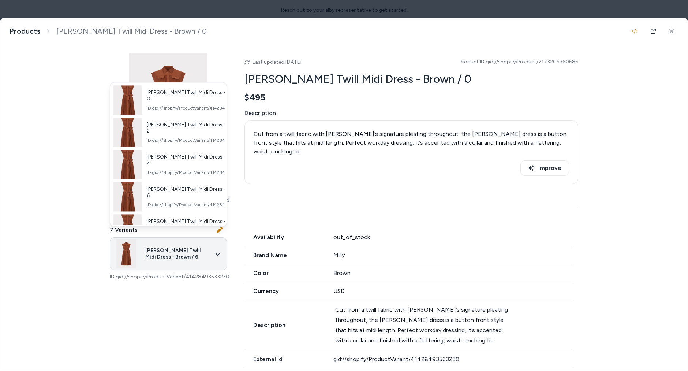
click at [197, 245] on body "**********" at bounding box center [344, 185] width 688 height 371
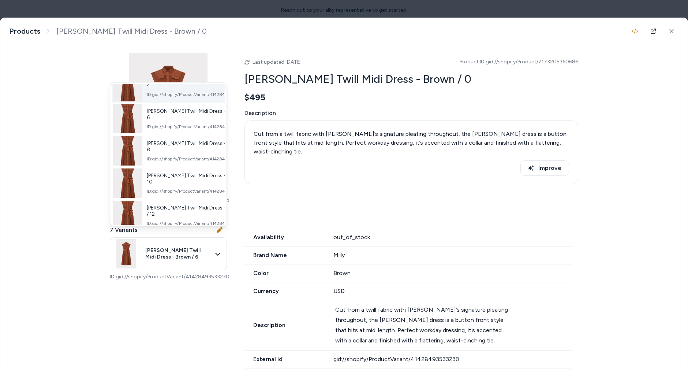
scroll to position [79, 0]
click at [196, 180] on div "Johanna Pleated Twill Midi Dress - Brown / 10 ID: gid://shopify/ProductVariant/…" at bounding box center [196, 182] width 98 height 22
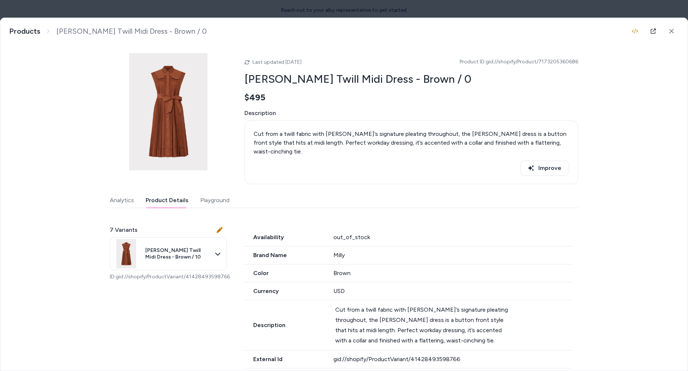
click at [222, 227] on icon at bounding box center [220, 230] width 6 height 6
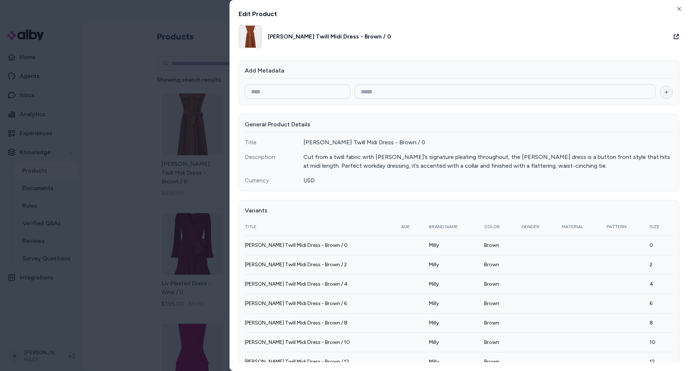
click at [669, 93] on icon "button" at bounding box center [666, 92] width 6 height 6
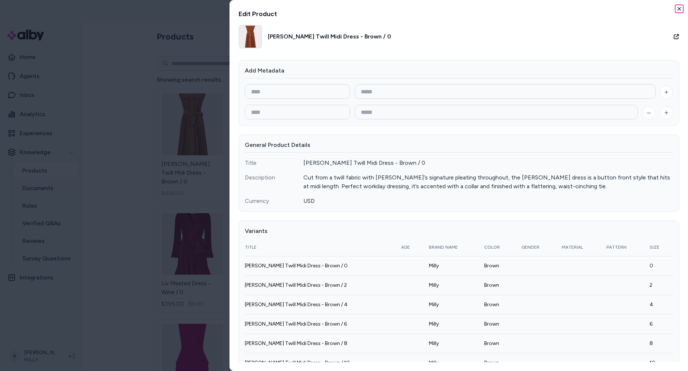
click at [678, 7] on icon "button" at bounding box center [679, 9] width 6 height 6
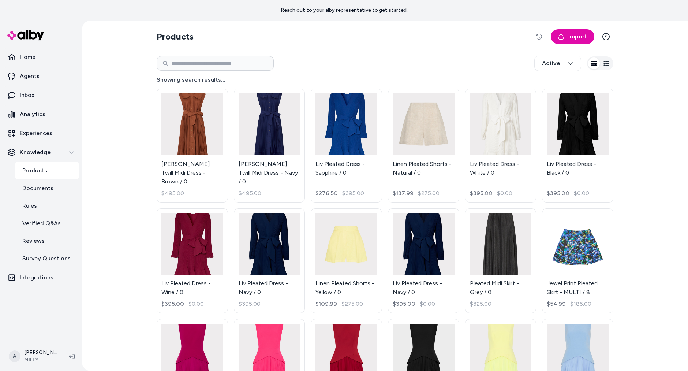
click at [248, 59] on html "**********" at bounding box center [344, 185] width 688 height 371
click at [198, 62] on html "**********" at bounding box center [344, 185] width 688 height 371
click at [227, 62] on html "**********" at bounding box center [344, 185] width 688 height 371
click at [223, 59] on html "**********" at bounding box center [344, 185] width 688 height 371
click at [223, 62] on html "**********" at bounding box center [344, 185] width 688 height 371
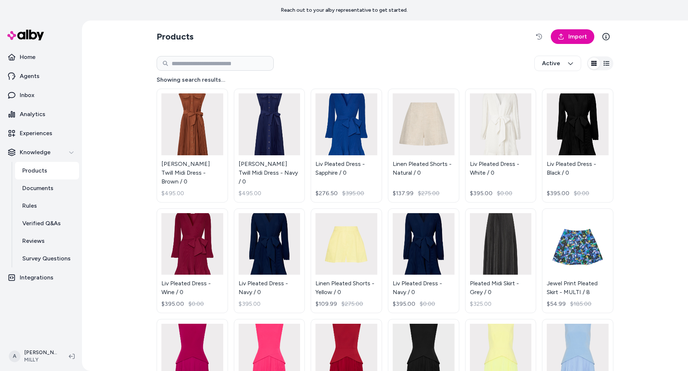
click at [295, 64] on html "**********" at bounding box center [344, 185] width 688 height 371
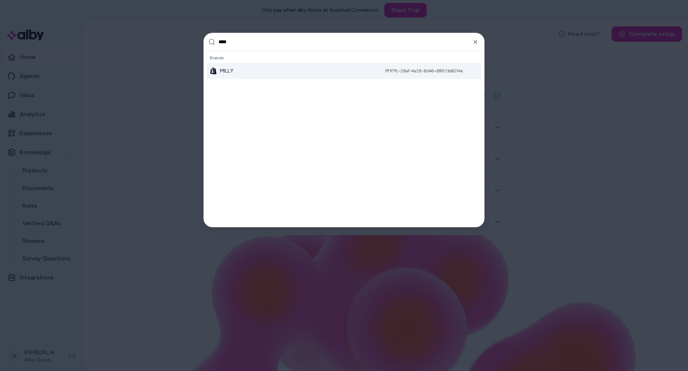
type input "*****"
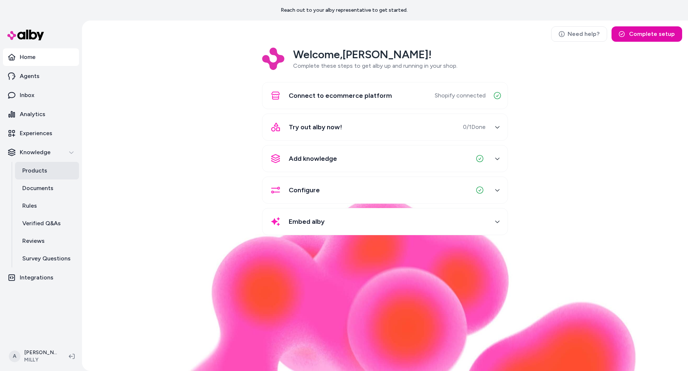
click at [47, 168] on link "Products" at bounding box center [47, 171] width 64 height 18
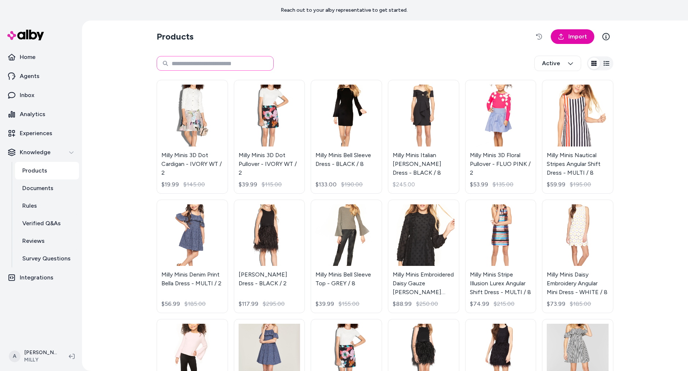
click at [214, 63] on input at bounding box center [215, 63] width 117 height 15
type input "*"
type input "**********"
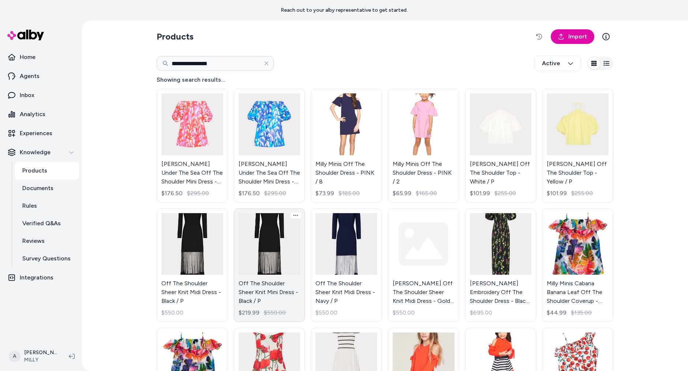
click link "Off The Shoulder Sheer Knit Mini Dress - Black / P $219.99 $550.00"
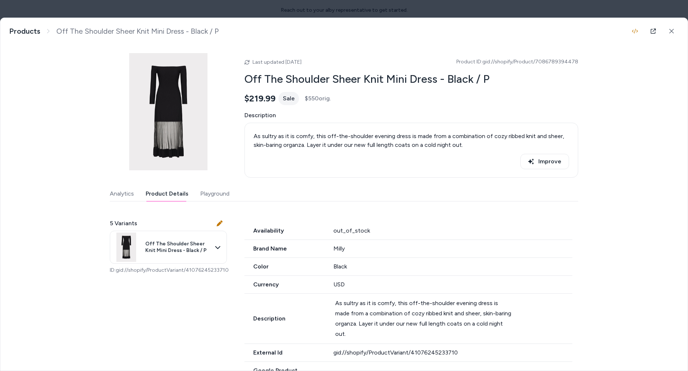
click button "Product Details"
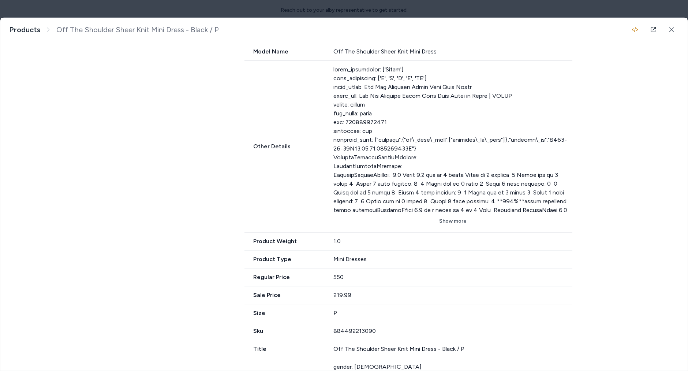
scroll to position [382, 0]
click button "Show more"
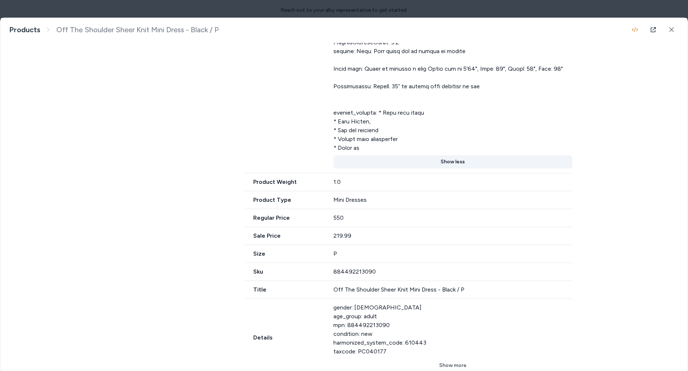
scroll to position [939, 0]
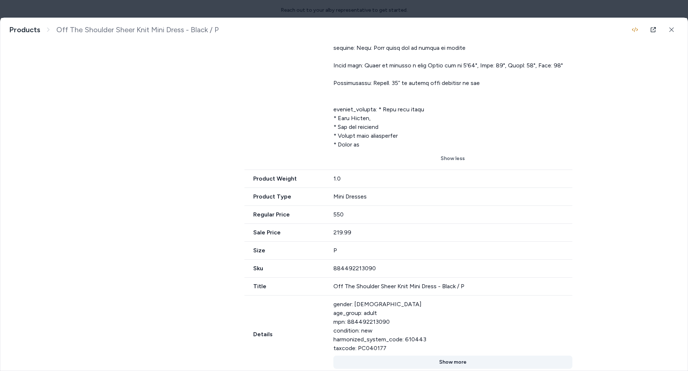
click button "Show more"
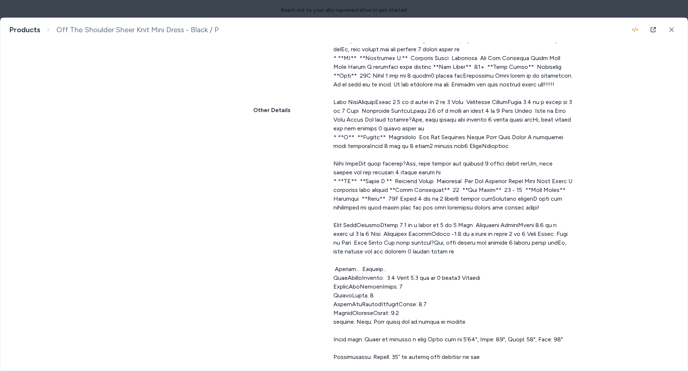
scroll to position [181, 0]
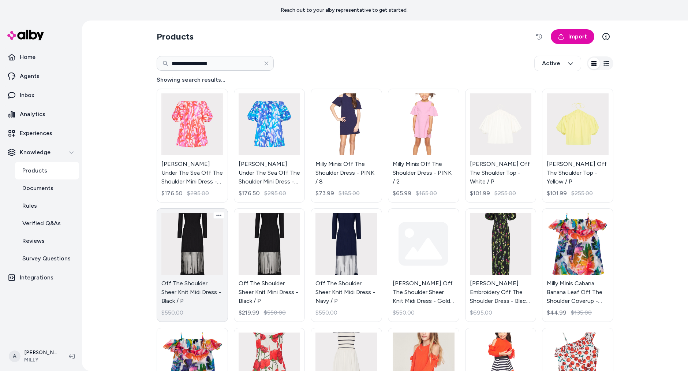
click link "Off The Shoulder Sheer Knit Midi Dress - Black / P $550.00"
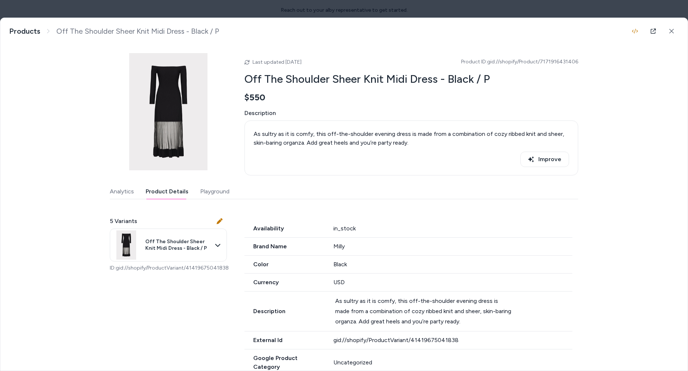
click button "Product Details"
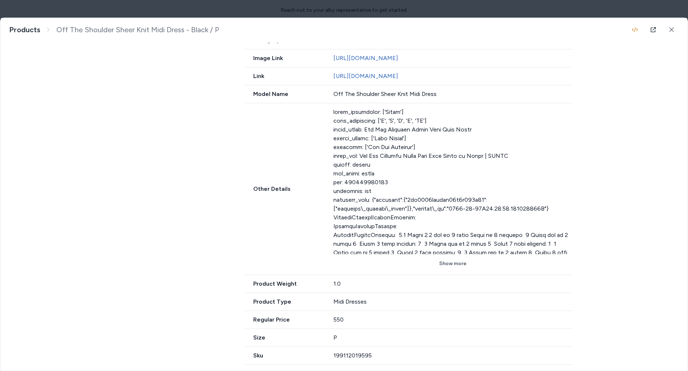
scroll to position [332, 0]
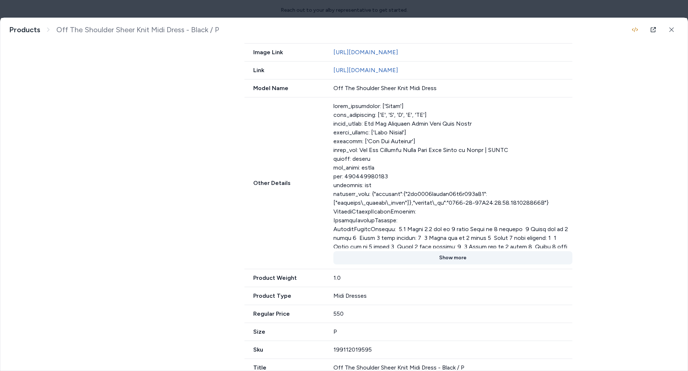
click button "Show more"
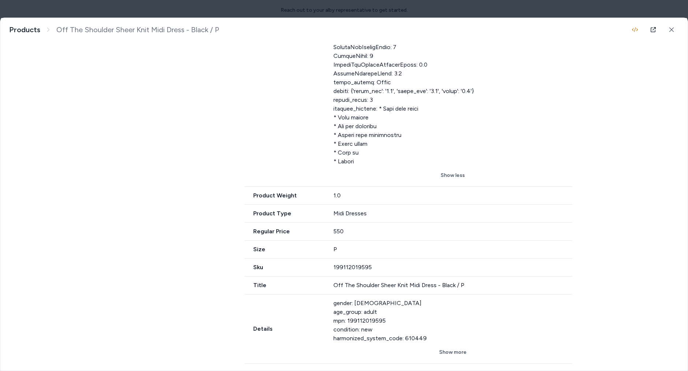
scroll to position [910, 0]
click button "Show more"
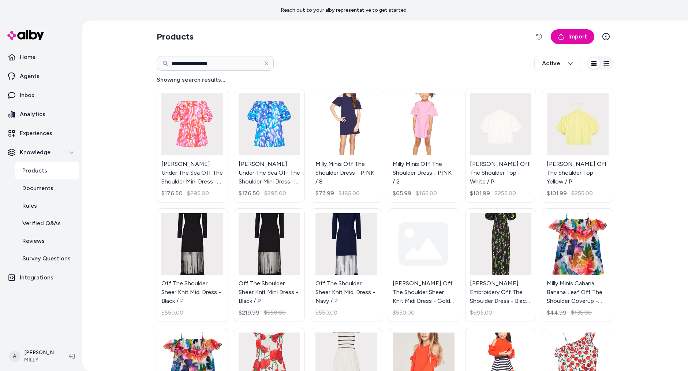
click div "**********"
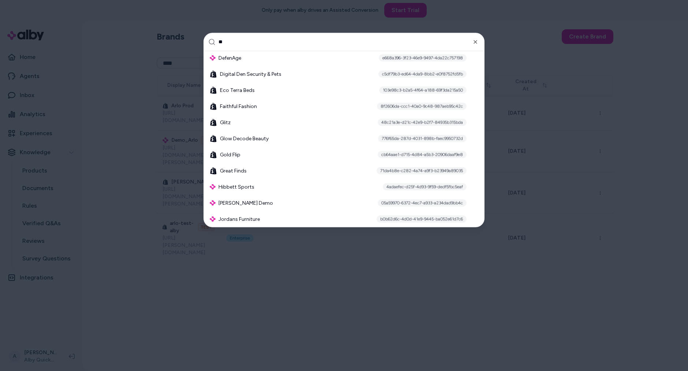
type input "*"
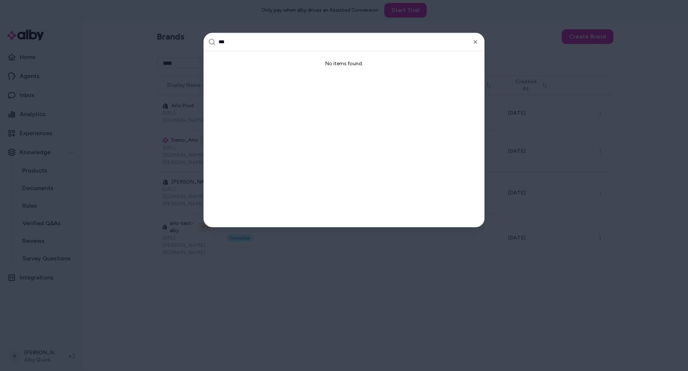
type input "****"
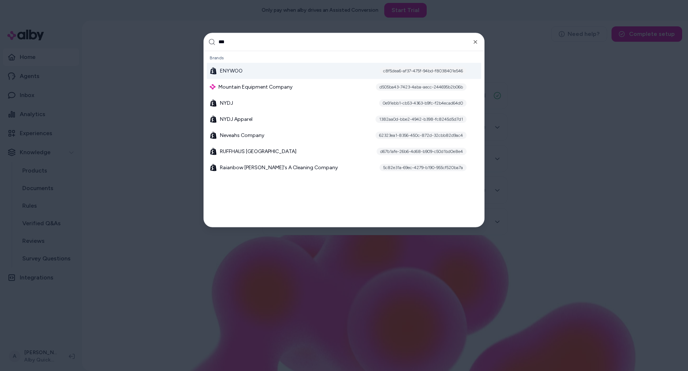
type input "****"
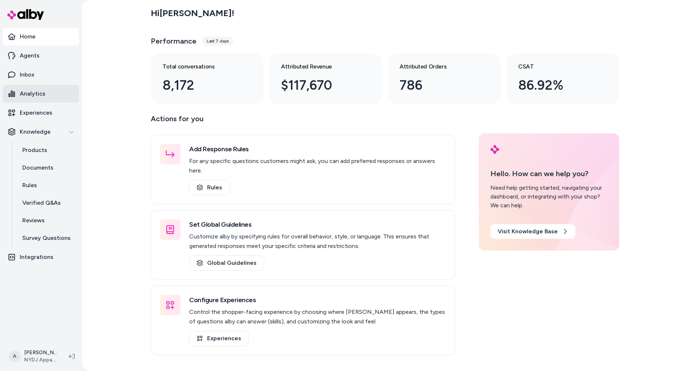
click at [42, 100] on link "Analytics" at bounding box center [41, 94] width 76 height 18
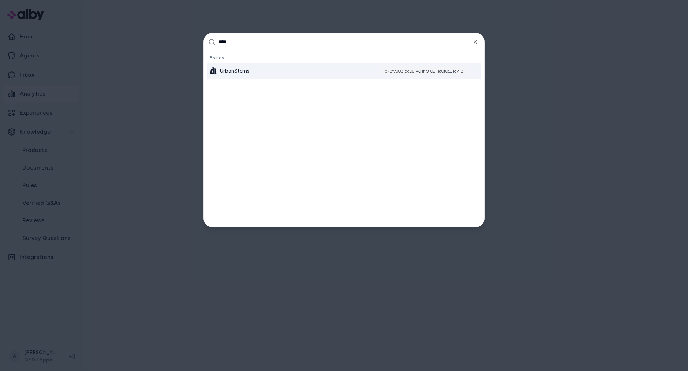
type input "*****"
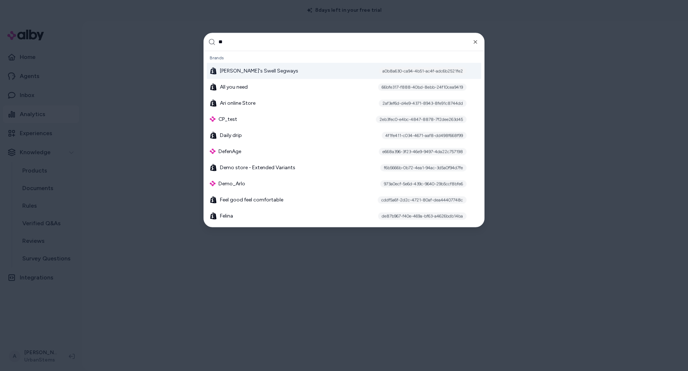
type input "***"
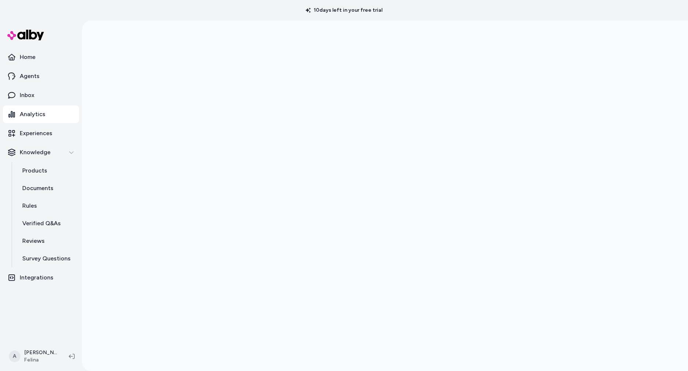
drag, startPoint x: 404, startPoint y: 14, endPoint x: 302, endPoint y: 8, distance: 101.5
click at [302, 8] on div "10 days left in your free trial" at bounding box center [344, 10] width 688 height 20
click at [302, 14] on div "10 days left in your free trial" at bounding box center [344, 10] width 688 height 20
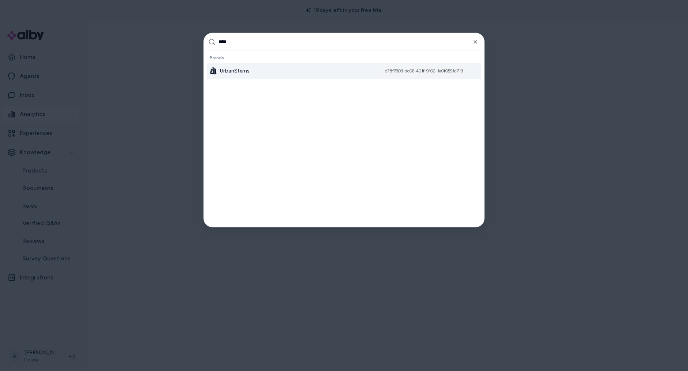
type input "*****"
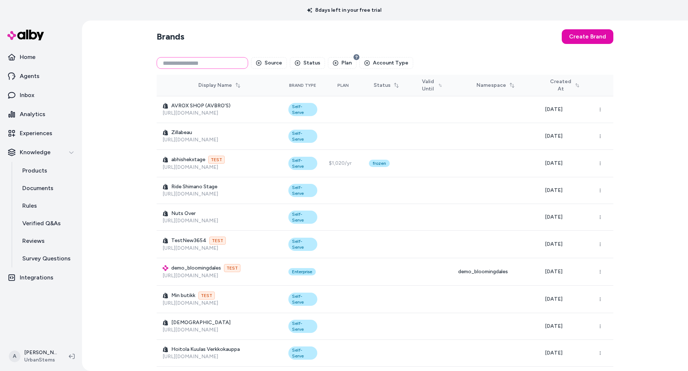
click at [218, 59] on input at bounding box center [202, 63] width 91 height 12
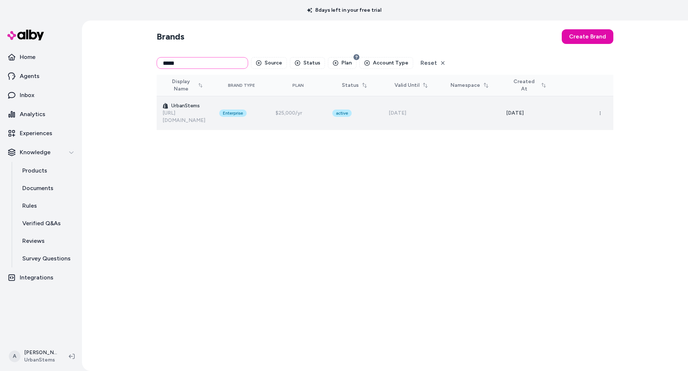
type input "*****"
drag, startPoint x: 432, startPoint y: 109, endPoint x: 391, endPoint y: 111, distance: 41.0
click at [391, 109] on td "[DATE]" at bounding box center [411, 113] width 57 height 34
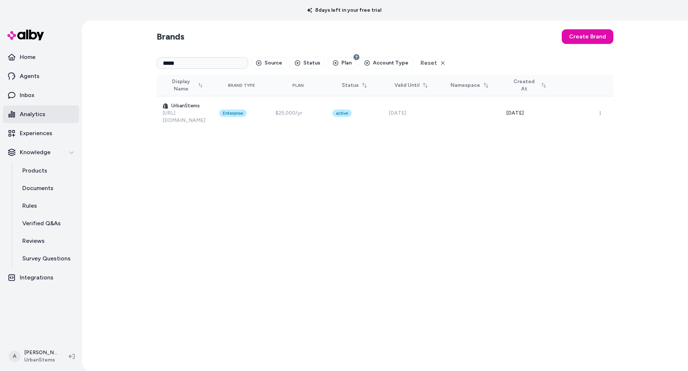
click at [54, 113] on link "Analytics" at bounding box center [41, 114] width 76 height 18
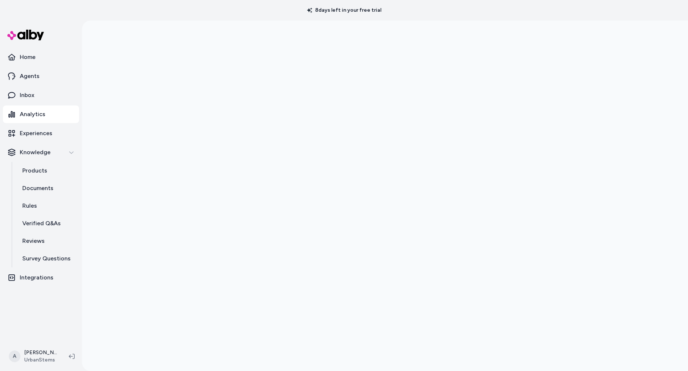
click at [109, 146] on div at bounding box center [385, 205] width 606 height 371
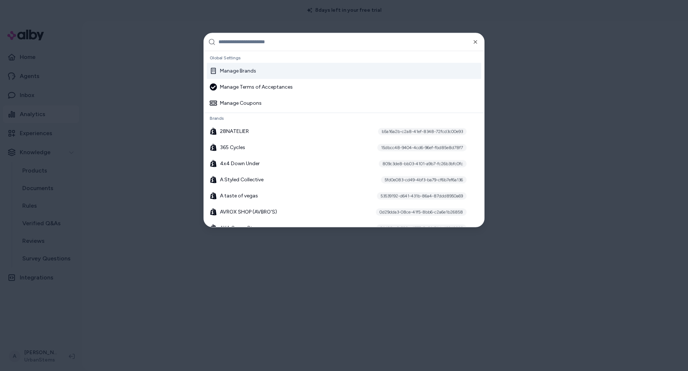
click at [246, 71] on div "Manage Brands" at bounding box center [233, 70] width 46 height 7
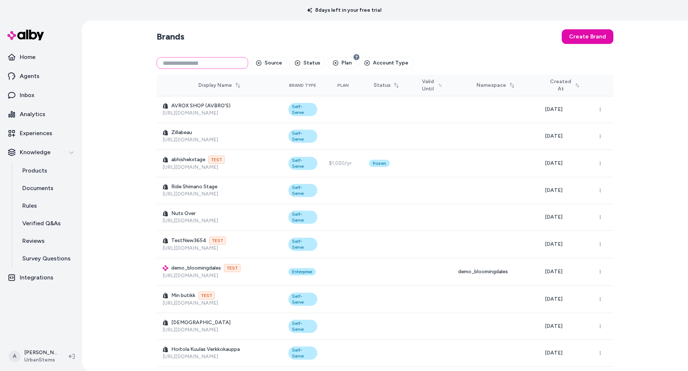
click at [219, 64] on input at bounding box center [202, 63] width 91 height 12
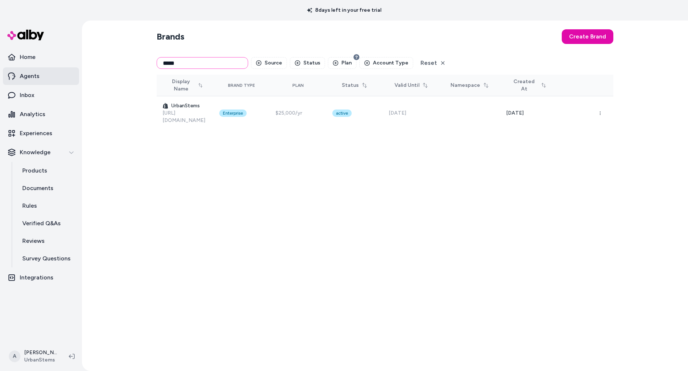
type input "*****"
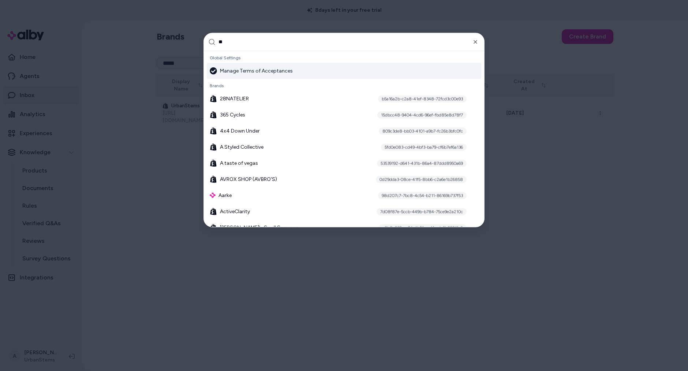
type input "***"
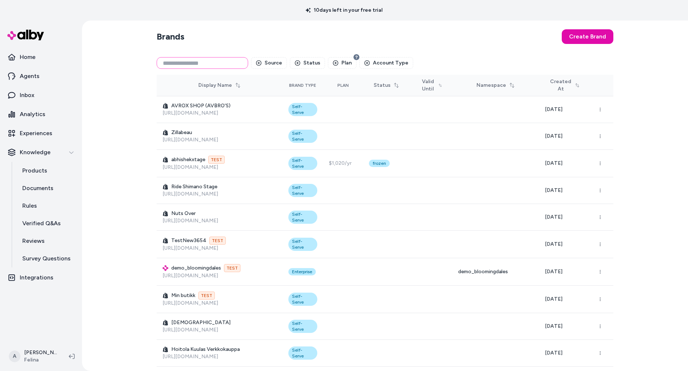
click at [228, 61] on input at bounding box center [202, 63] width 91 height 12
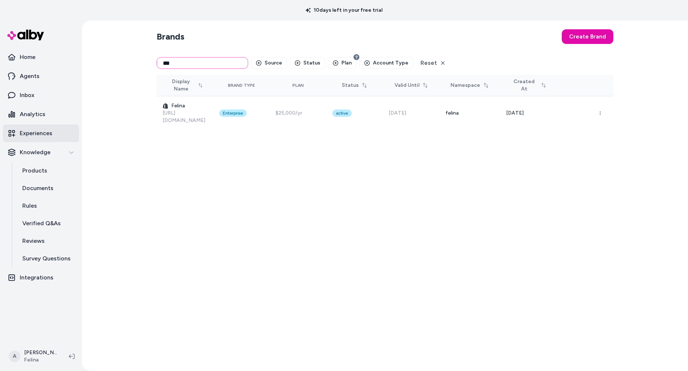
type input "***"
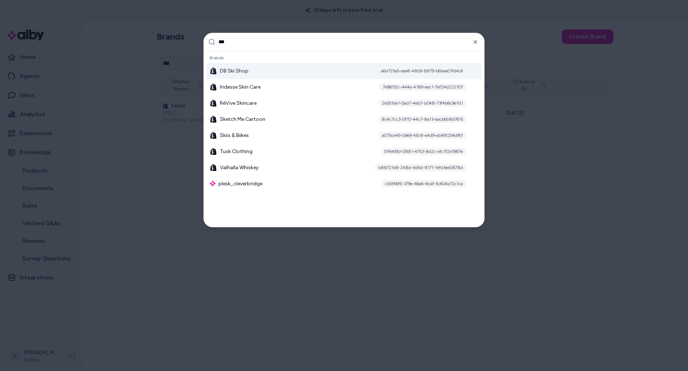
type input "****"
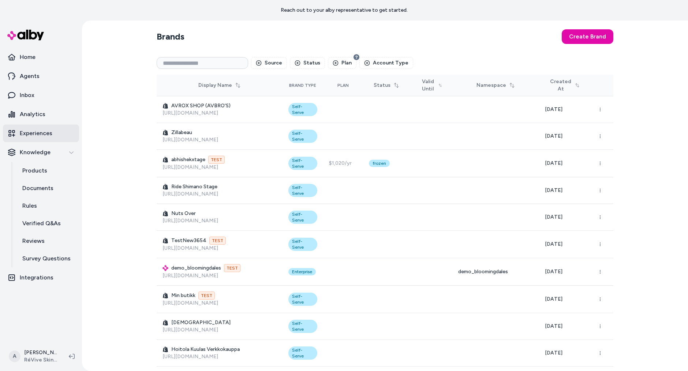
click at [46, 127] on link "Experiences" at bounding box center [41, 133] width 76 height 18
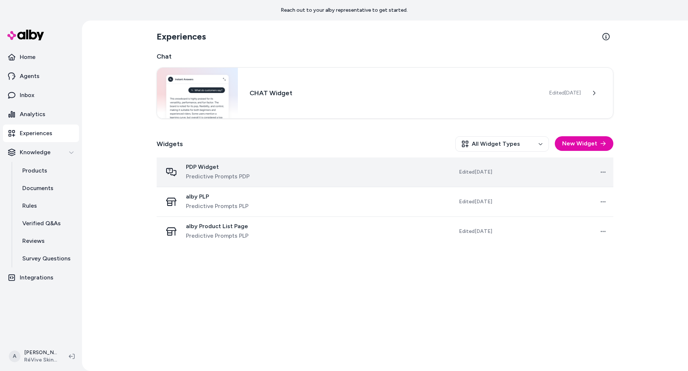
click at [374, 179] on td at bounding box center [345, 172] width 115 height 30
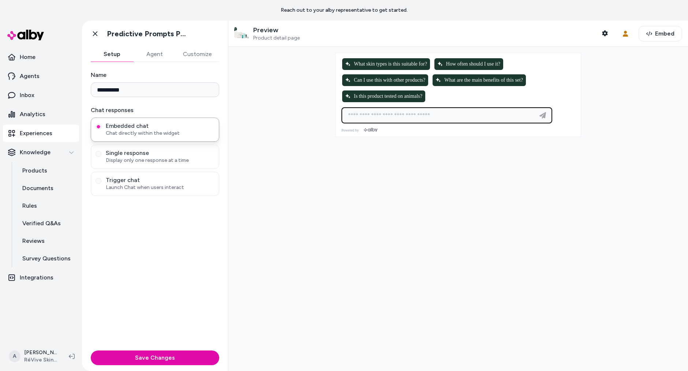
click at [426, 119] on input at bounding box center [440, 115] width 192 height 9
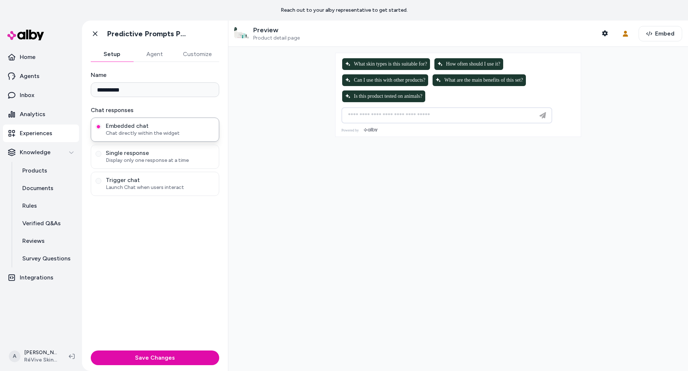
click at [337, 184] on div at bounding box center [458, 209] width 460 height 324
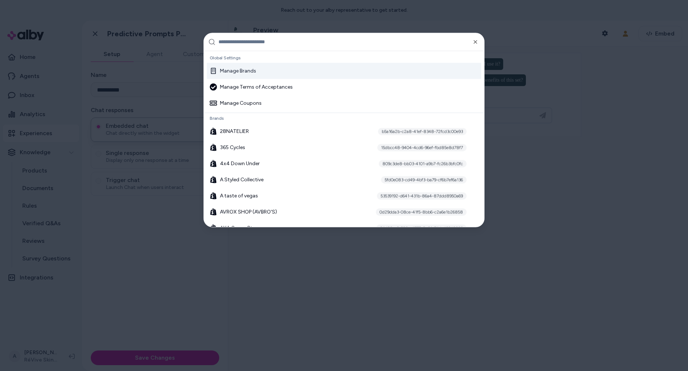
type input "*"
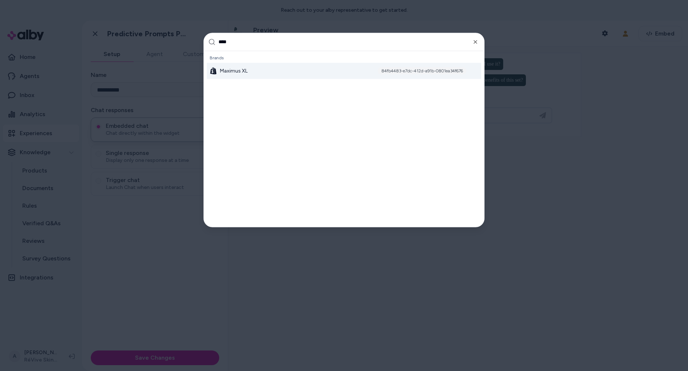
type input "*****"
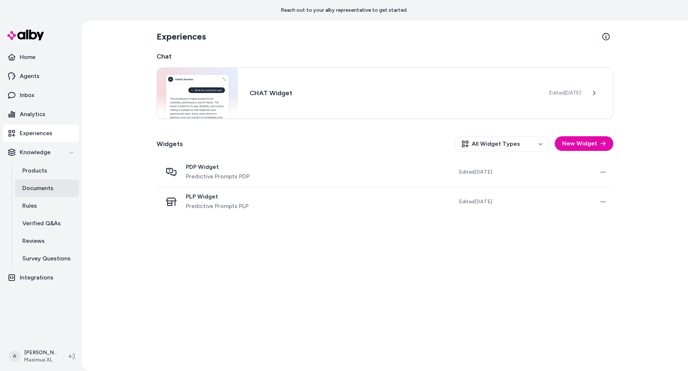
click at [46, 182] on link "Documents" at bounding box center [47, 188] width 64 height 18
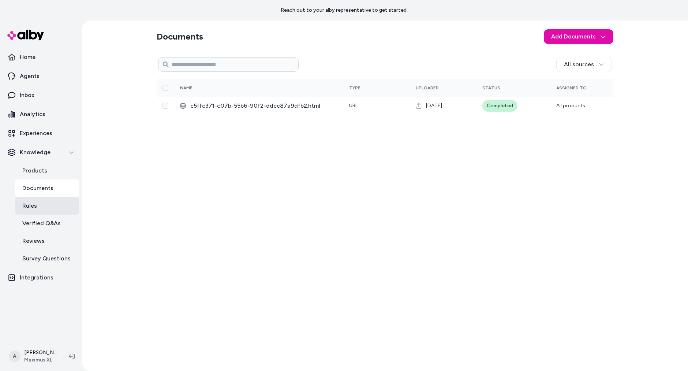
click at [40, 204] on link "Rules" at bounding box center [47, 206] width 64 height 18
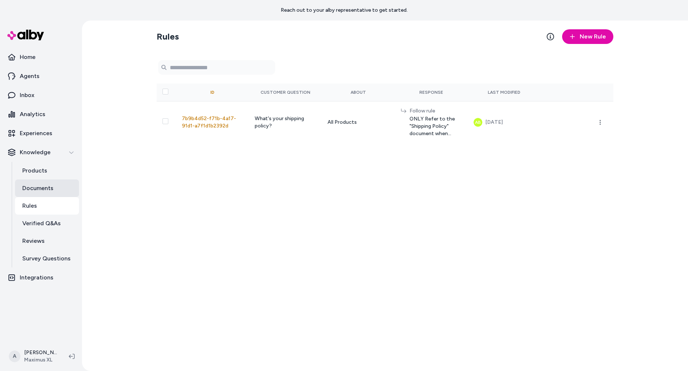
click at [45, 188] on p "Documents" at bounding box center [37, 188] width 31 height 9
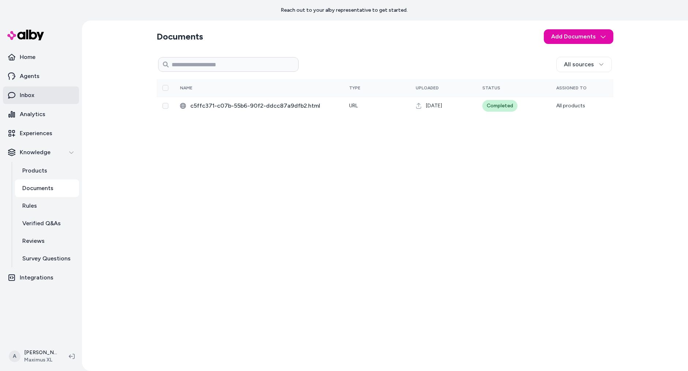
click at [43, 91] on link "Inbox" at bounding box center [41, 95] width 76 height 18
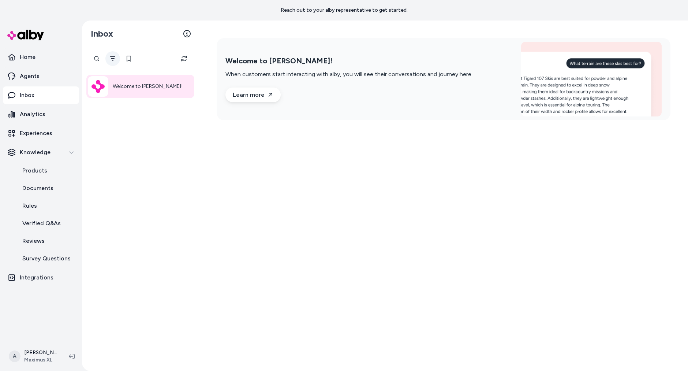
click at [113, 57] on icon "Filter" at bounding box center [113, 59] width 6 height 6
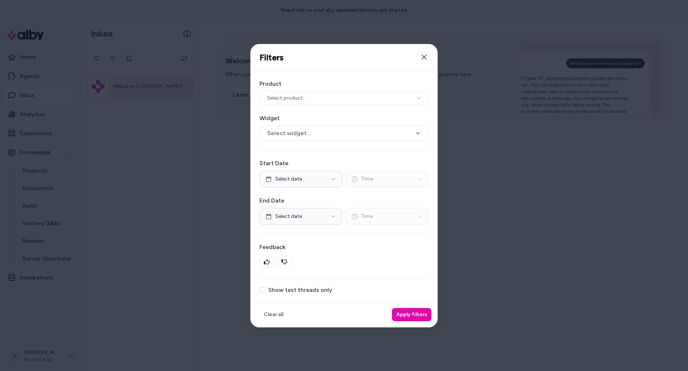
click at [296, 287] on label "Show test threads only" at bounding box center [300, 290] width 64 height 6
click at [265, 287] on button "Show test threads only" at bounding box center [262, 290] width 6 height 6
click at [410, 313] on button "Apply filters" at bounding box center [412, 314] width 40 height 13
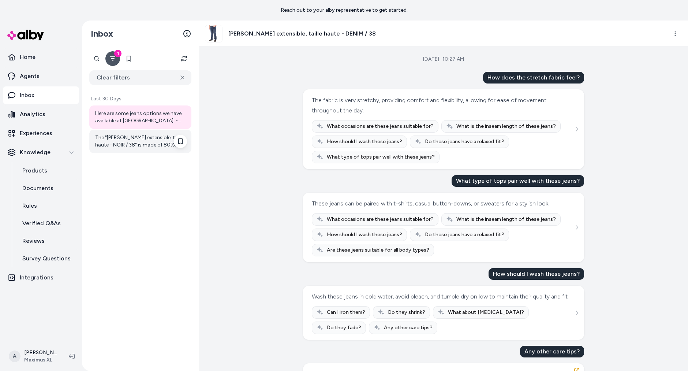
click at [139, 147] on div "The "Jean extensible, taille haute - NOIR / 38" is made of 80% cotton, 18% poly…" at bounding box center [141, 141] width 92 height 15
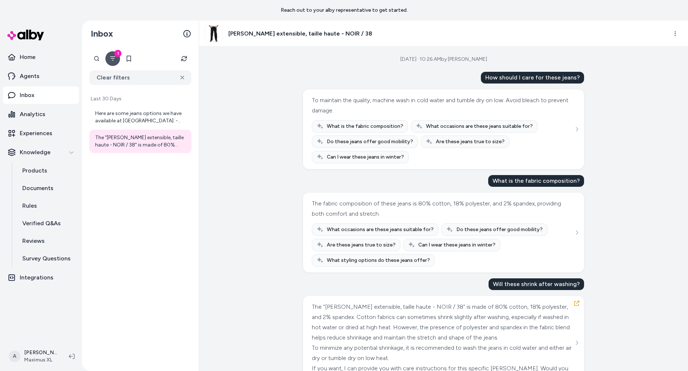
scroll to position [15, 0]
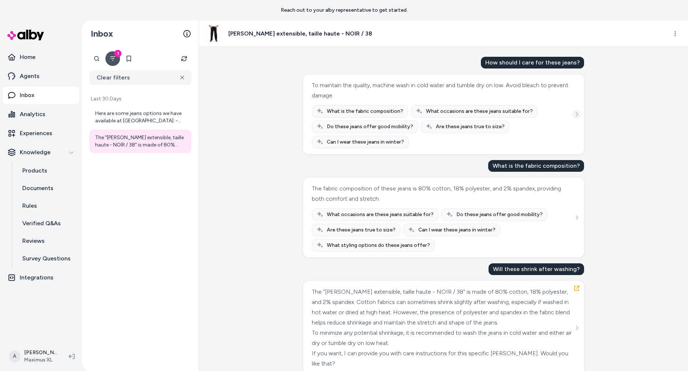
click at [578, 110] on button "See more" at bounding box center [576, 114] width 9 height 9
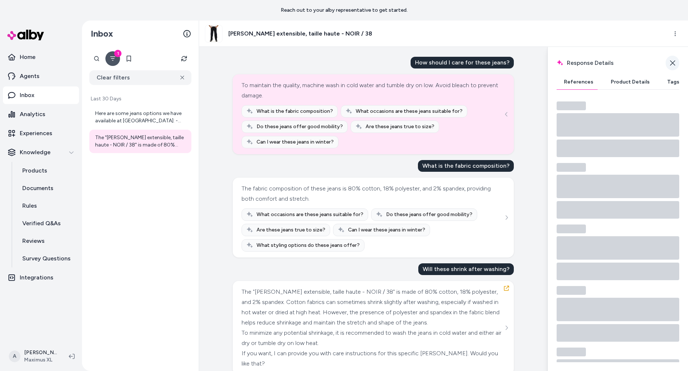
click at [667, 63] on button "Close" at bounding box center [673, 63] width 14 height 15
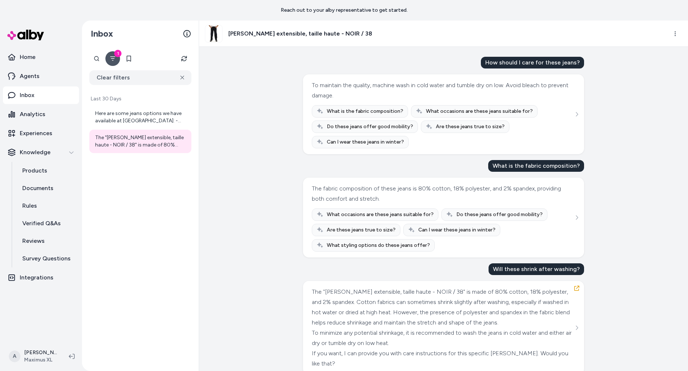
scroll to position [0, 0]
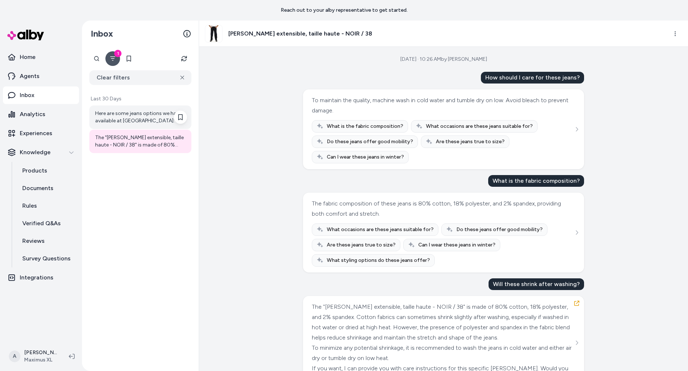
click at [125, 122] on div "Here are some jeans options we have available at MaximusXL: - Jean extensible, …" at bounding box center [141, 117] width 92 height 15
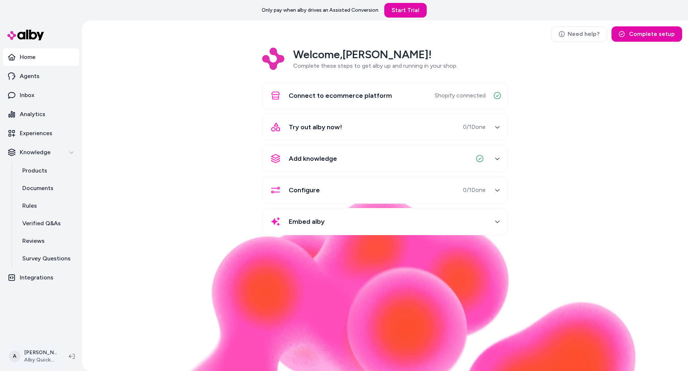
click at [48, 352] on html "Only pay when [PERSON_NAME] drives an Assisted Conversion Start Trial Home Agen…" at bounding box center [344, 185] width 688 height 371
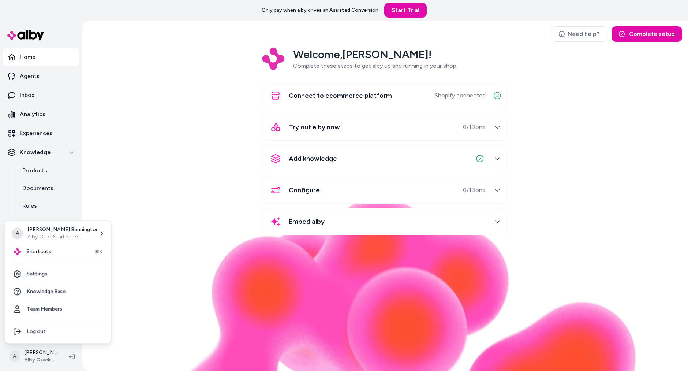
click at [205, 205] on html "Only pay when [PERSON_NAME] drives an Assisted Conversion Start Trial Home Agen…" at bounding box center [344, 185] width 688 height 371
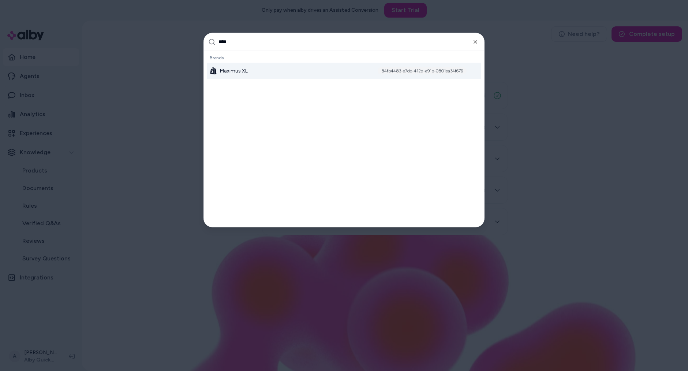
type input "*****"
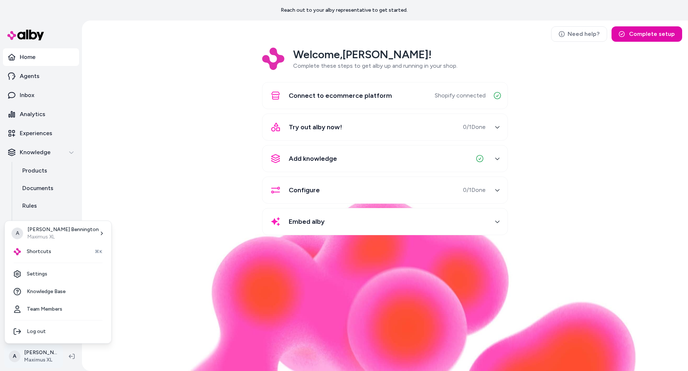
click at [45, 358] on html "Reach out to your alby representative to get started. Home Agents Inbox Analyti…" at bounding box center [344, 185] width 688 height 371
click at [70, 277] on link "Settings" at bounding box center [58, 274] width 101 height 18
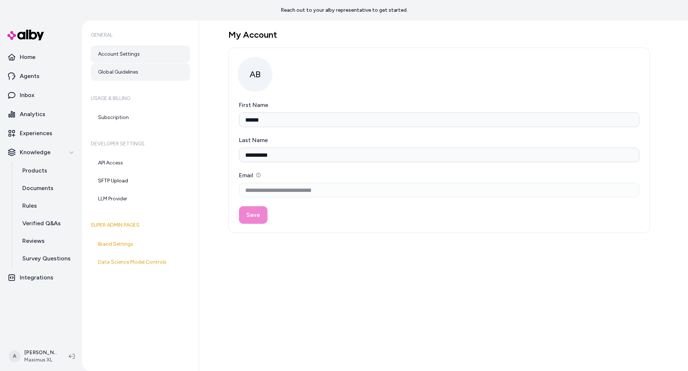
click at [159, 69] on link "Global Guidelines" at bounding box center [140, 72] width 99 height 18
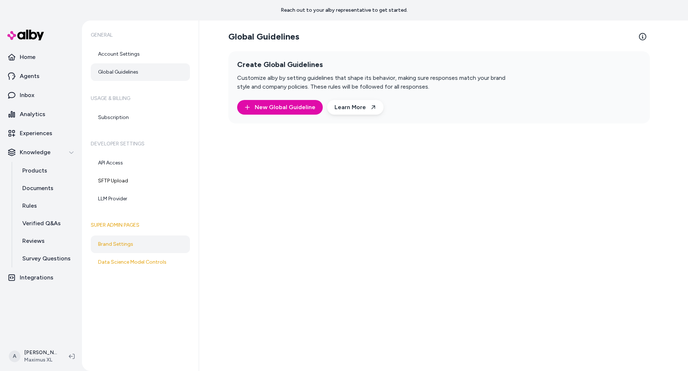
click at [157, 244] on link "Brand Settings" at bounding box center [140, 244] width 99 height 18
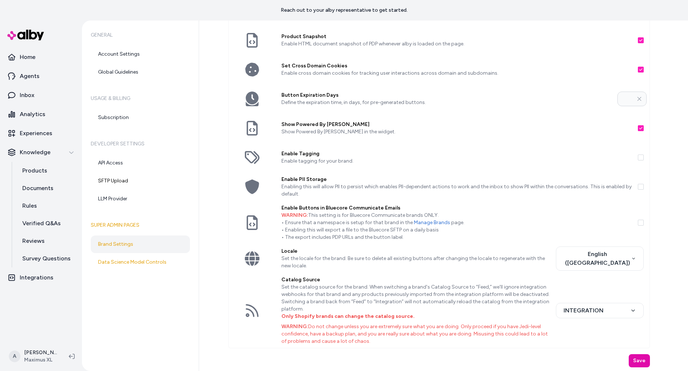
scroll to position [138, 0]
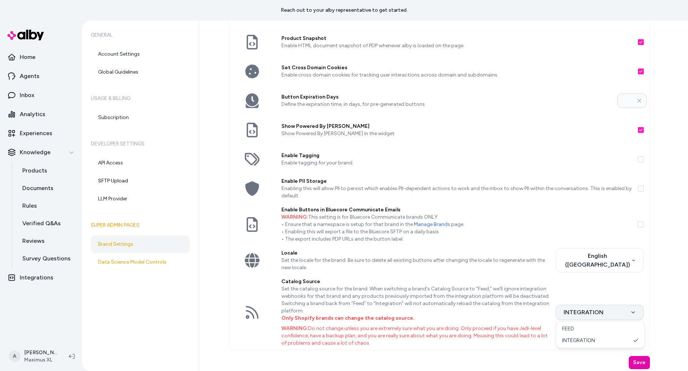
click at [602, 309] on html "Reach out to your alby representative to get started. Home Agents Inbox Analyti…" at bounding box center [344, 185] width 688 height 371
click at [518, 290] on html "Reach out to your alby representative to get started. Home Agents Inbox Analyti…" at bounding box center [344, 185] width 688 height 371
click at [565, 263] on html "Reach out to your alby representative to get started. Home Agents Inbox Analyti…" at bounding box center [344, 185] width 688 height 371
click at [517, 233] on html "Reach out to your alby representative to get started. Home Agents Inbox Analyti…" at bounding box center [344, 185] width 688 height 371
click at [46, 209] on link "Rules" at bounding box center [47, 206] width 64 height 18
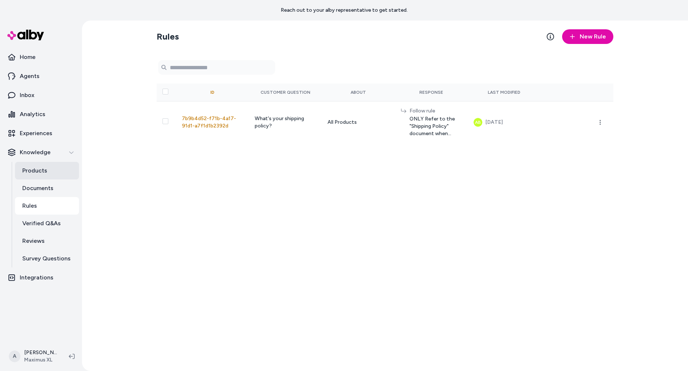
click at [39, 172] on p "Products" at bounding box center [34, 170] width 25 height 9
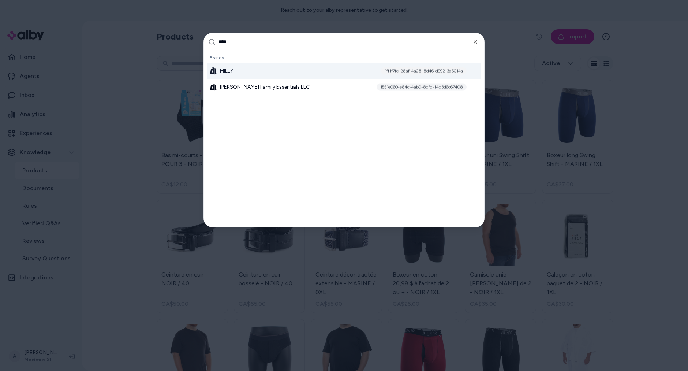
type input "*****"
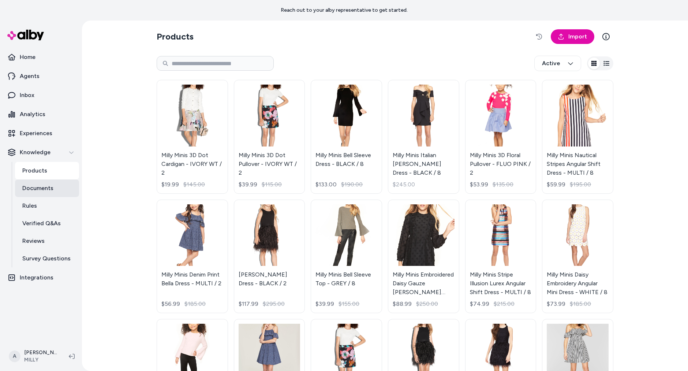
click at [50, 189] on p "Documents" at bounding box center [37, 188] width 31 height 9
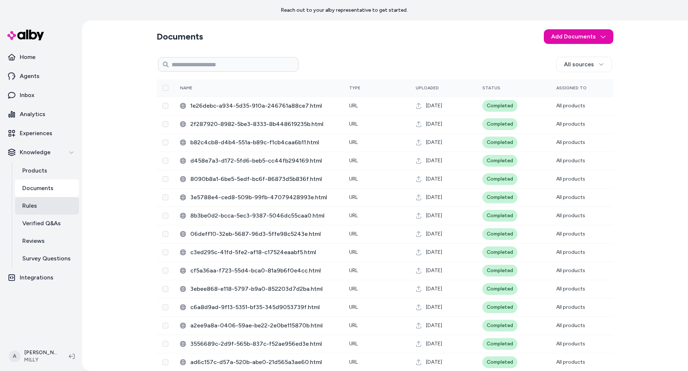
click at [29, 200] on link "Rules" at bounding box center [47, 206] width 64 height 18
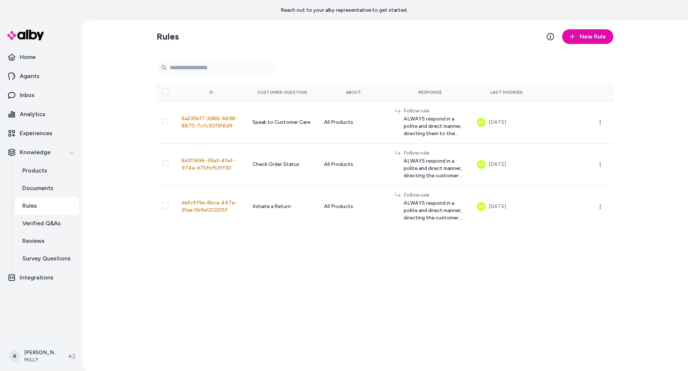
click at [42, 351] on html "Reach out to your alby representative to get started. Home Agents Inbox Analyti…" at bounding box center [344, 185] width 688 height 371
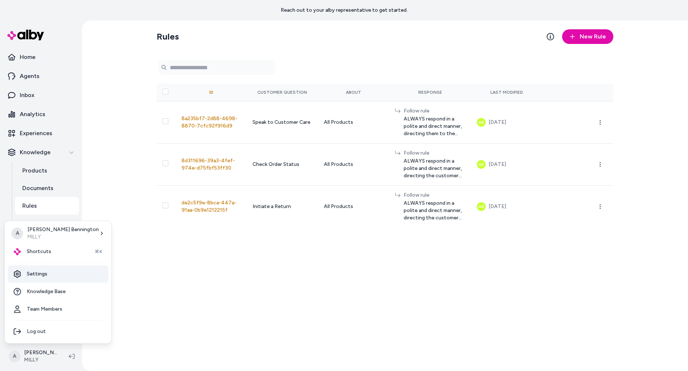
click at [60, 268] on link "Settings" at bounding box center [58, 274] width 101 height 18
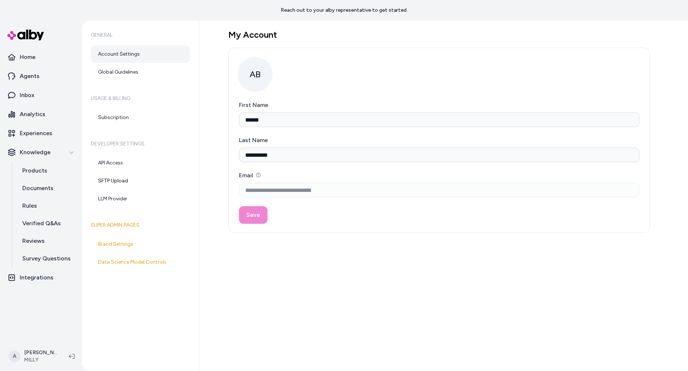
click at [174, 82] on div "General Account Settings Global Guidelines Usage & Billing Subscription Develop…" at bounding box center [140, 195] width 117 height 350
click at [162, 77] on link "Global Guidelines" at bounding box center [140, 72] width 99 height 18
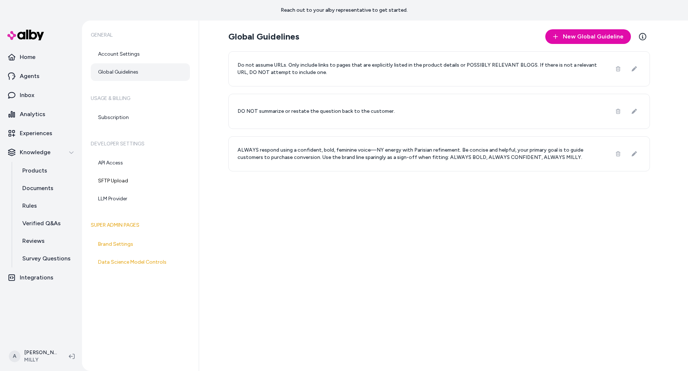
click at [338, 195] on div "Global Guidelines New Global Guideline Learn More Do not assume URLs. Only incl…" at bounding box center [443, 195] width 489 height 350
click at [394, 245] on div "Global Guidelines New Global Guideline Learn More Do not assume URLs. Only incl…" at bounding box center [443, 195] width 489 height 350
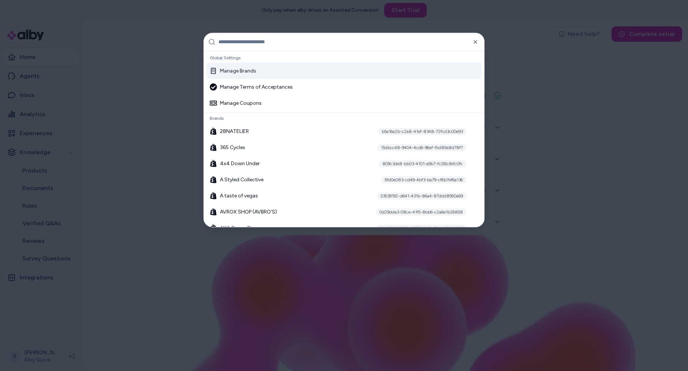
click at [243, 70] on div "Manage Brands" at bounding box center [233, 70] width 46 height 7
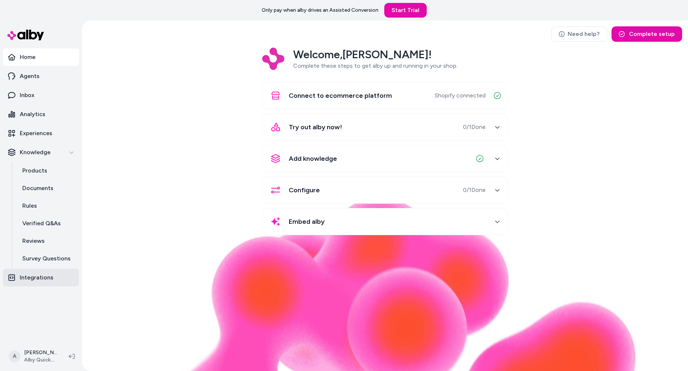
click at [56, 274] on link "Integrations" at bounding box center [41, 278] width 76 height 18
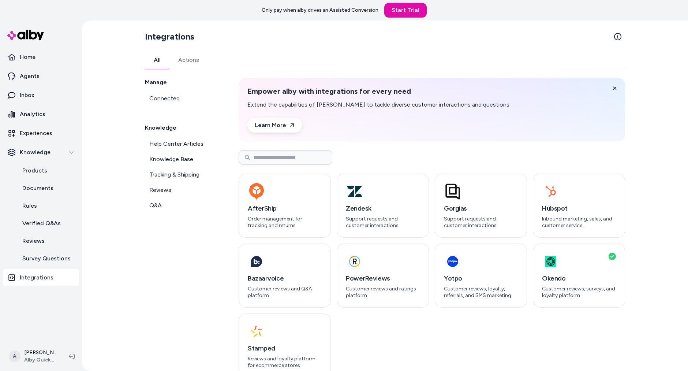
scroll to position [5, 0]
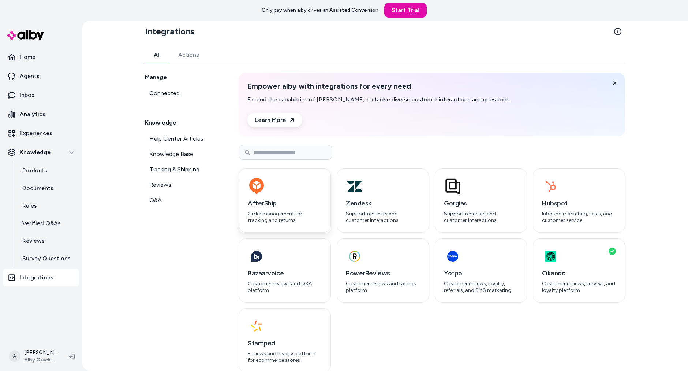
click at [298, 224] on div "AfterShip Order management for tracking and returns" at bounding box center [285, 200] width 92 height 64
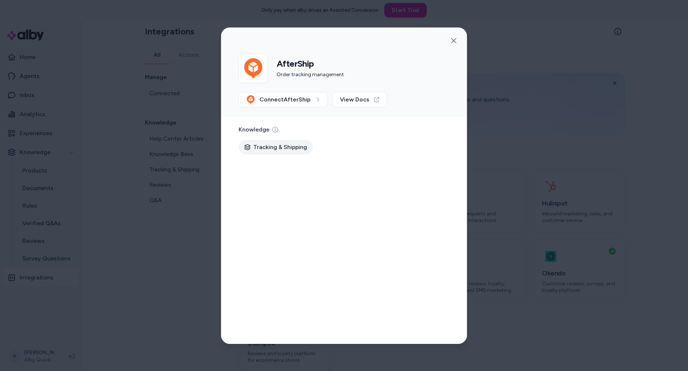
click at [291, 146] on span "Tracking & Shipping" at bounding box center [280, 147] width 54 height 9
click at [452, 33] on button "button" at bounding box center [453, 40] width 15 height 15
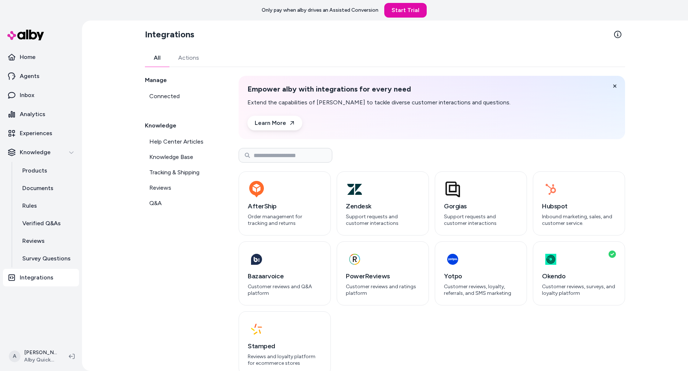
scroll to position [0, 0]
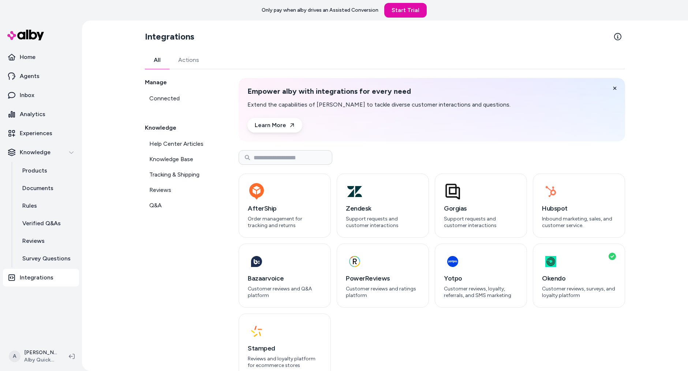
click at [588, 25] on div "Integrations All Actions Manage Connected Knowledge Help Center Articles Knowle…" at bounding box center [385, 195] width 492 height 350
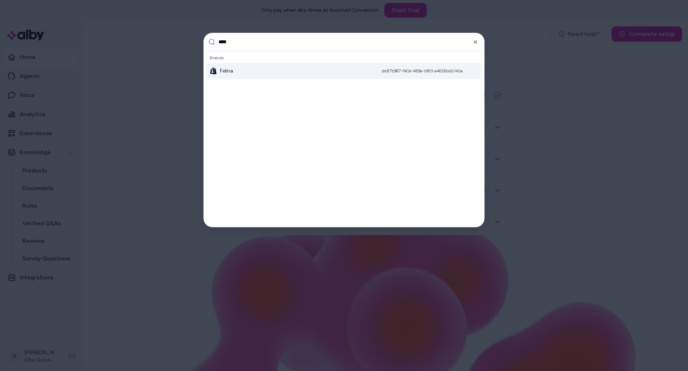
type input "*****"
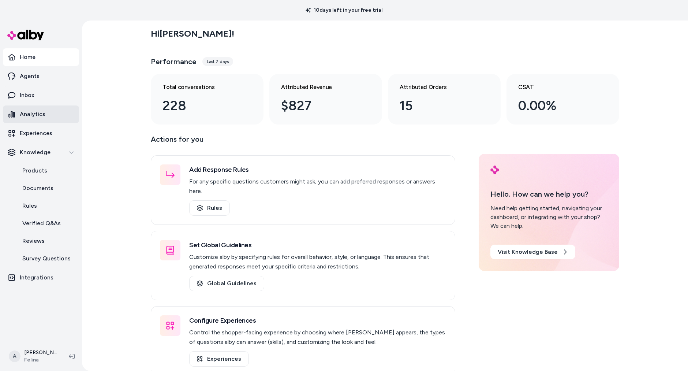
click at [41, 120] on link "Analytics" at bounding box center [41, 114] width 76 height 18
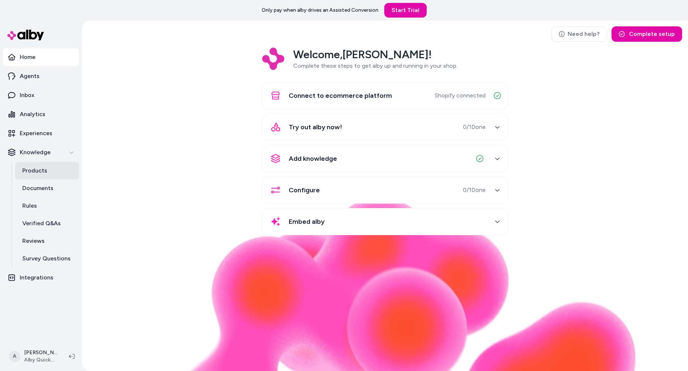
click at [40, 174] on p "Products" at bounding box center [34, 170] width 25 height 9
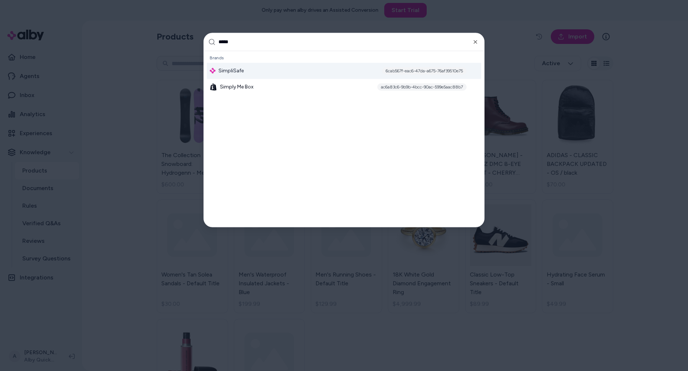
type input "******"
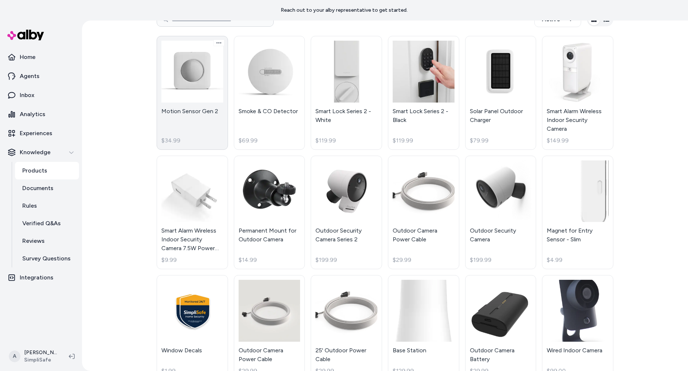
scroll to position [43, 0]
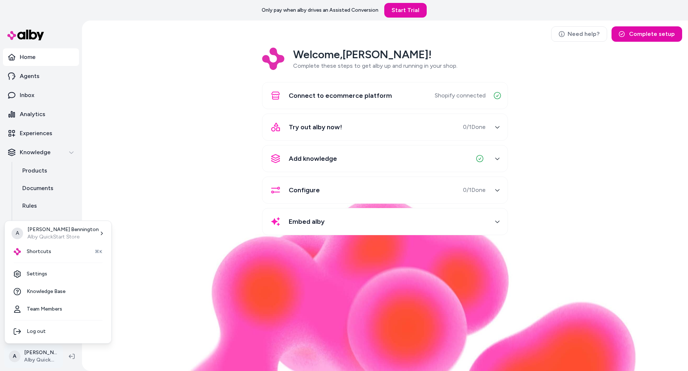
click at [37, 351] on html "Only pay when alby drives an Assisted Conversion Start Trial Home Agents Inbox …" at bounding box center [344, 185] width 688 height 371
drag, startPoint x: 212, startPoint y: 109, endPoint x: 212, endPoint y: 99, distance: 10.6
click at [212, 109] on html "Only pay when alby drives an Assisted Conversion Start Trial Home Agents Inbox …" at bounding box center [344, 185] width 688 height 371
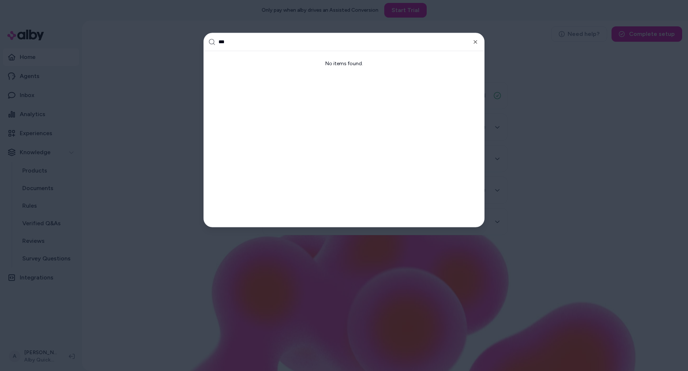
type input "****"
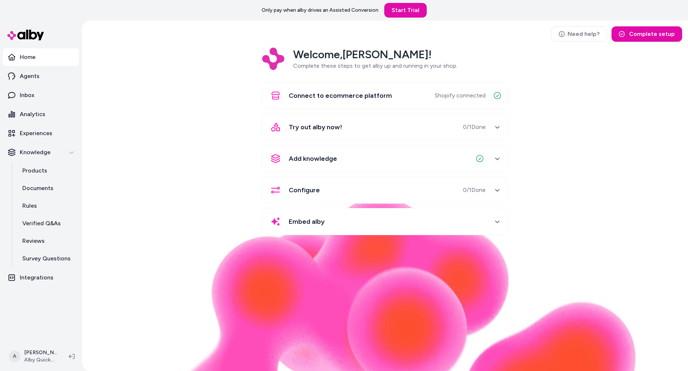
click at [136, 139] on div "Welcome, Andrew ! Complete these steps to get alby up and running in your shop.…" at bounding box center [385, 147] width 594 height 198
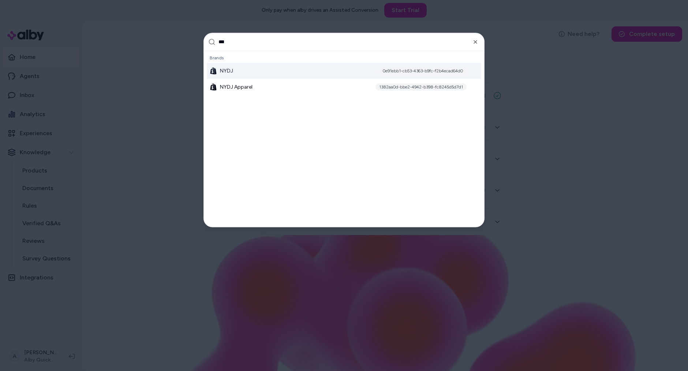
type input "****"
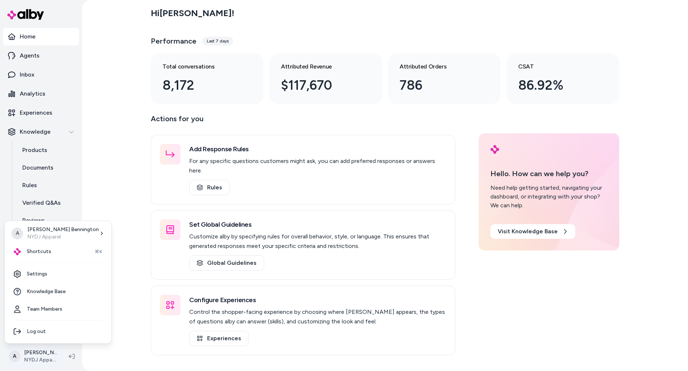
click at [44, 363] on html "Home Agents Inbox Analytics Experiences Knowledge Products Documents Rules Veri…" at bounding box center [344, 185] width 688 height 371
click at [55, 311] on link "Team Members" at bounding box center [58, 309] width 101 height 18
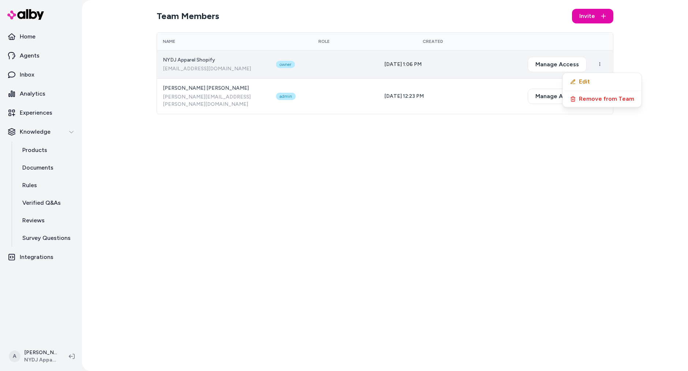
click at [599, 61] on html "Home Agents Inbox Analytics Experiences Knowledge Products Documents Rules Veri…" at bounding box center [344, 185] width 688 height 371
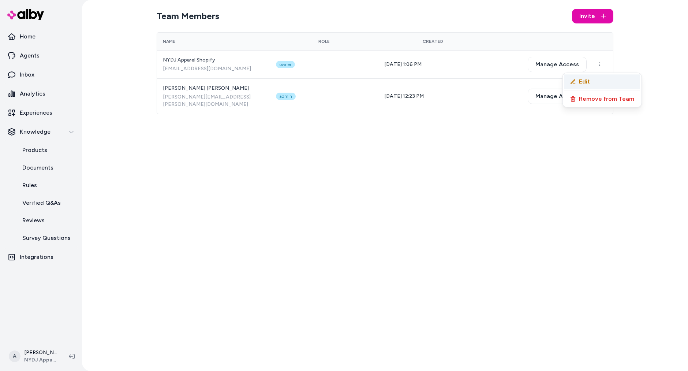
click at [605, 78] on button "Edit" at bounding box center [602, 81] width 65 height 9
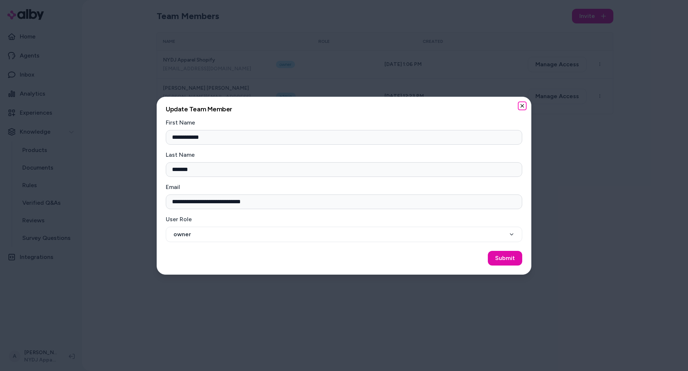
click at [525, 104] on icon "button" at bounding box center [522, 106] width 6 height 6
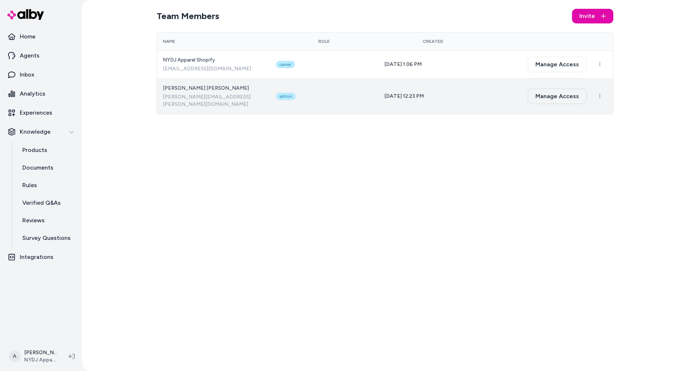
click at [564, 93] on button "Manage Access" at bounding box center [557, 96] width 59 height 15
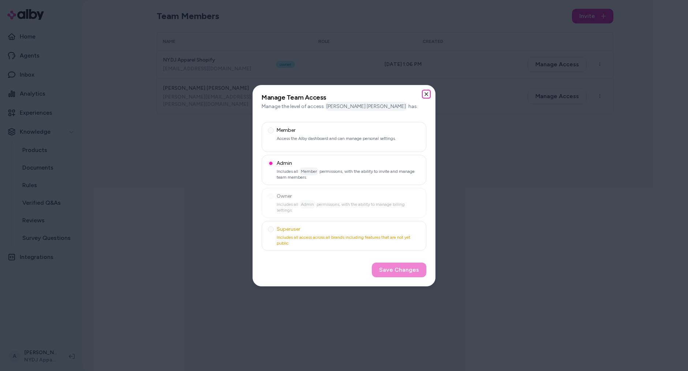
click at [427, 94] on icon "button" at bounding box center [426, 94] width 3 height 3
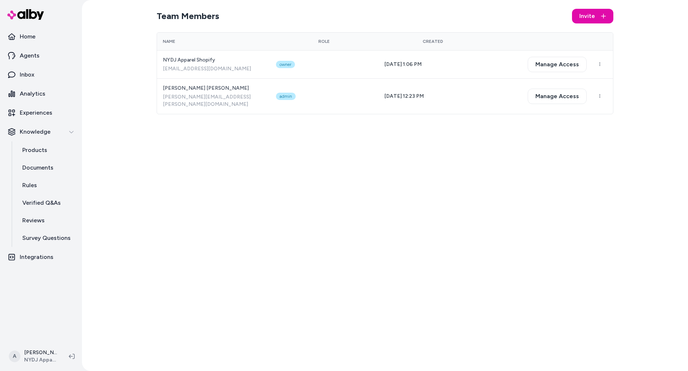
click at [409, 220] on div "Team Members Invite Name Role Created NYDJ Apparel Shopify alby@nydj-apparel.my…" at bounding box center [385, 185] width 468 height 371
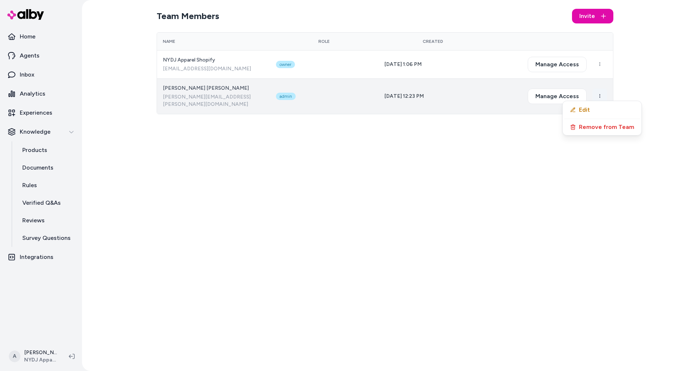
click at [601, 91] on html "Home Agents Inbox Analytics Experiences Knowledge Products Documents Rules Veri…" at bounding box center [344, 185] width 688 height 371
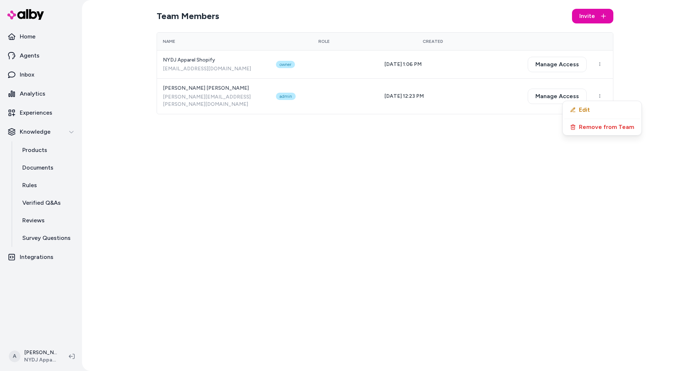
click at [462, 203] on html "Home Agents Inbox Analytics Experiences Knowledge Products Documents Rules Veri…" at bounding box center [344, 185] width 688 height 371
click at [493, 192] on div "Team Members Invite Name Role Created NYDJ Apparel Shopify alby@nydj-apparel.my…" at bounding box center [385, 185] width 468 height 371
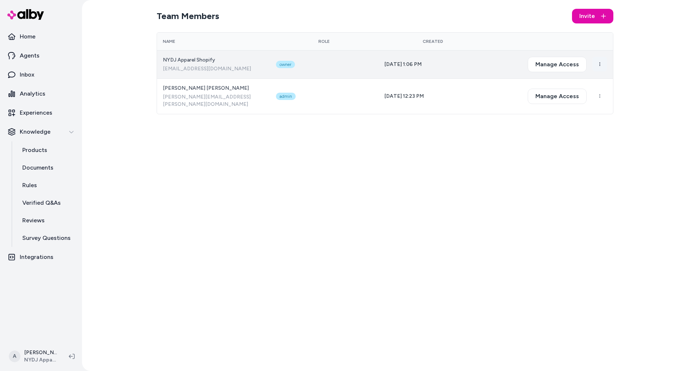
click at [600, 65] on html "Home Agents Inbox Analytics Experiences Knowledge Products Documents Rules Veri…" at bounding box center [344, 185] width 688 height 371
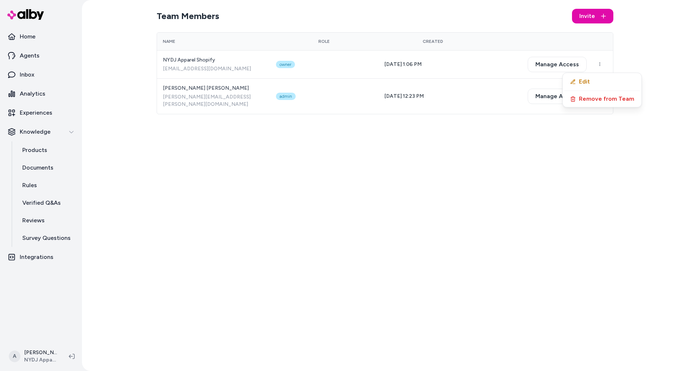
click at [414, 242] on html "Home Agents Inbox Analytics Experiences Knowledge Products Documents Rules Veri…" at bounding box center [344, 185] width 688 height 371
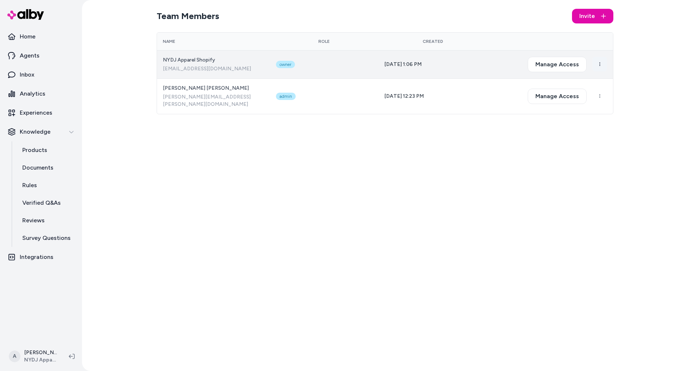
click at [599, 64] on html "Home Agents Inbox Analytics Experiences Knowledge Products Documents Rules Veri…" at bounding box center [344, 185] width 688 height 371
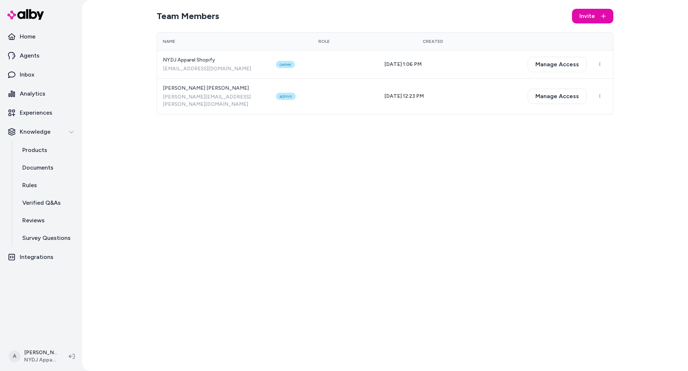
click at [560, 178] on html "Home Agents Inbox Analytics Experiences Knowledge Products Documents Rules Veri…" at bounding box center [344, 185] width 688 height 371
click at [543, 179] on div "Team Members Invite Name Role Created NYDJ Apparel Shopify alby@nydj-apparel.my…" at bounding box center [385, 185] width 468 height 371
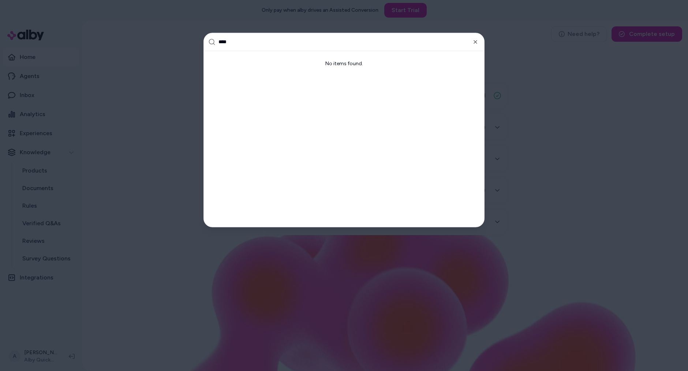
type input "*****"
